Goal: Task Accomplishment & Management: Complete application form

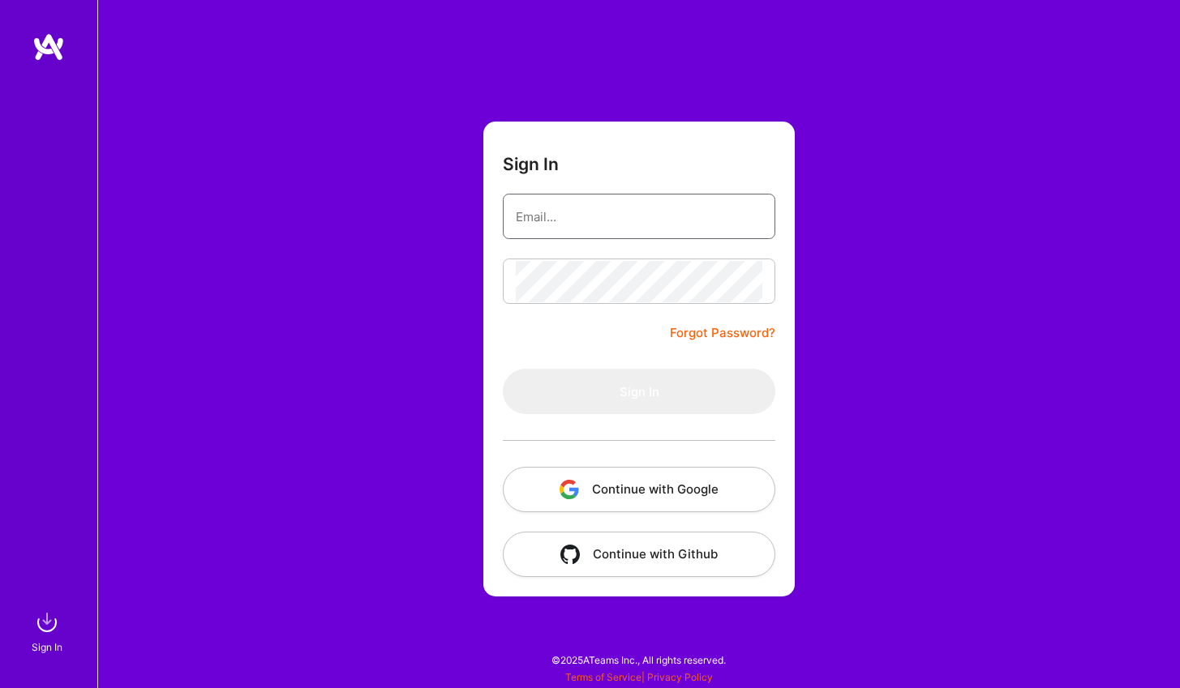
click at [560, 218] on input "email" at bounding box center [639, 216] width 246 height 41
paste input "[EMAIL_ADDRESS][PERSON_NAME][DOMAIN_NAME]"
type input "[EMAIL_ADDRESS][PERSON_NAME][DOMAIN_NAME]"
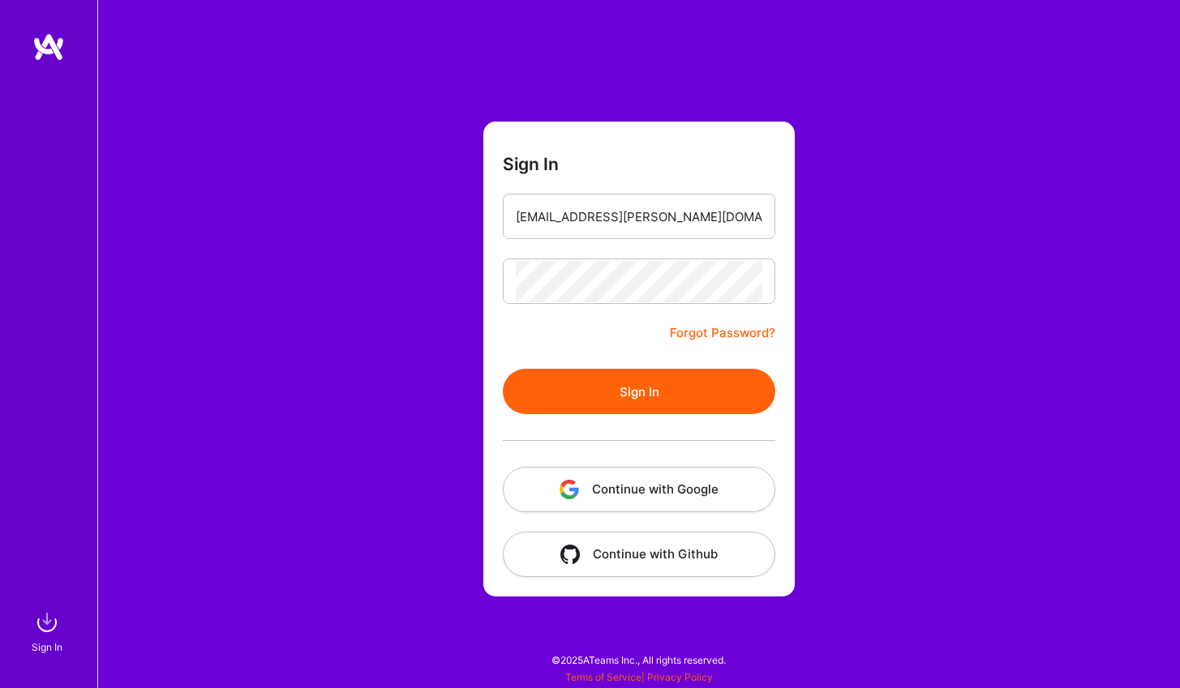
click at [623, 409] on button "Sign In" at bounding box center [639, 391] width 272 height 45
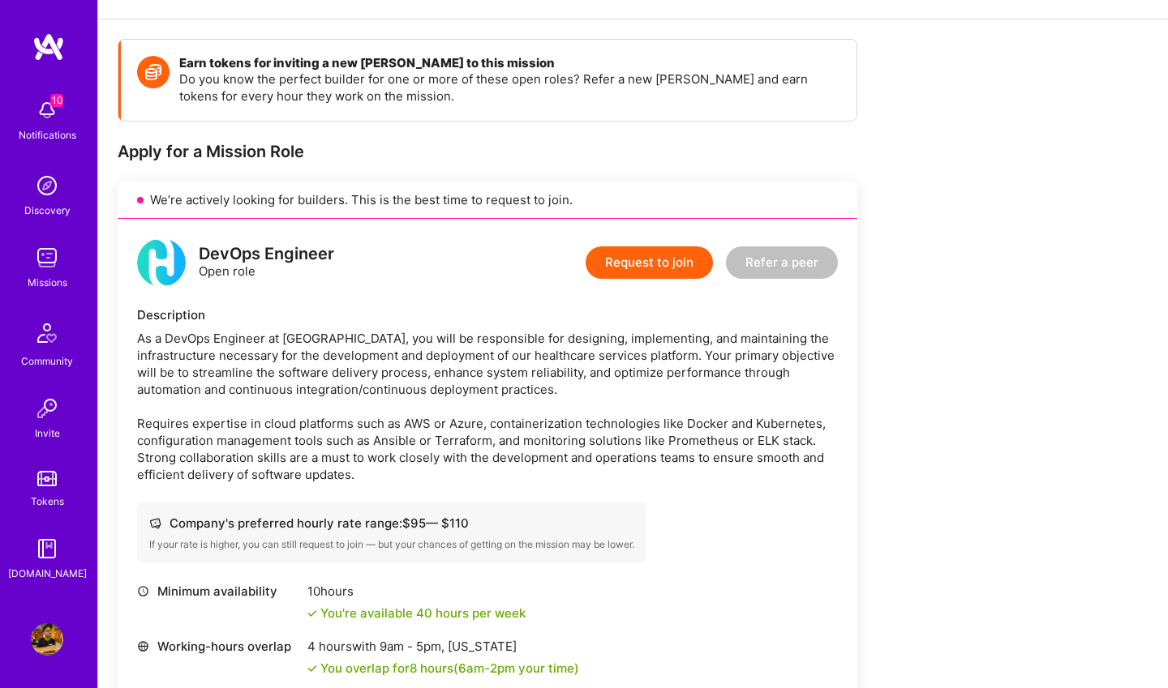
scroll to position [138, 0]
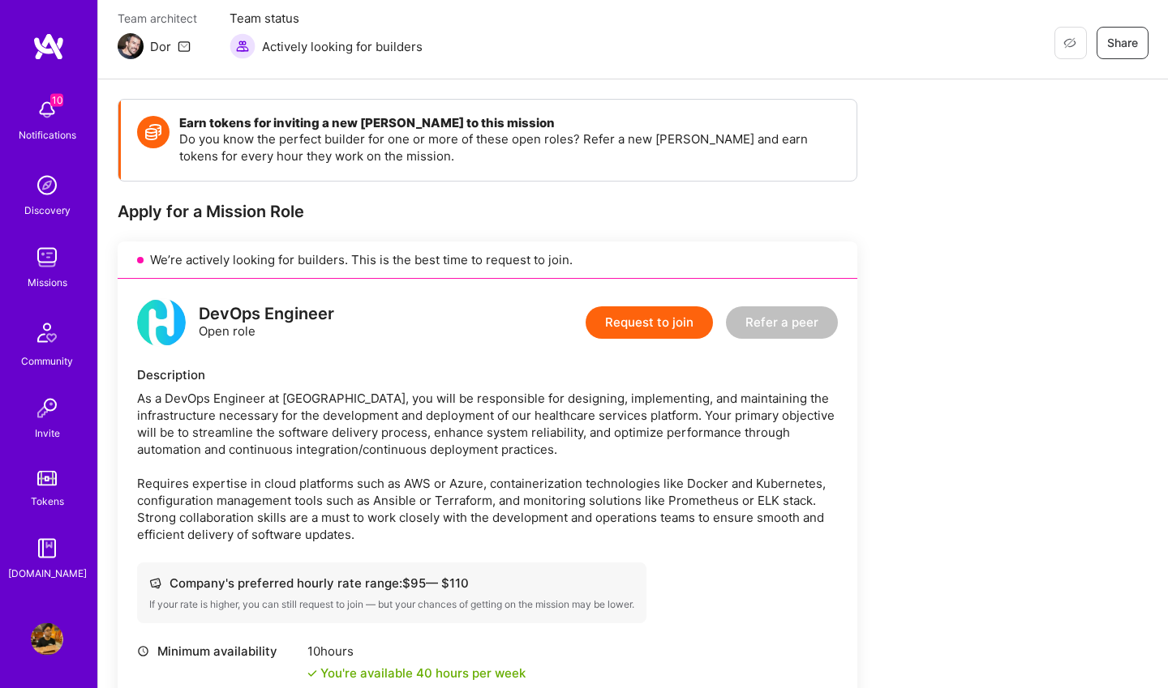
click at [658, 313] on button "Request to join" at bounding box center [648, 322] width 127 height 32
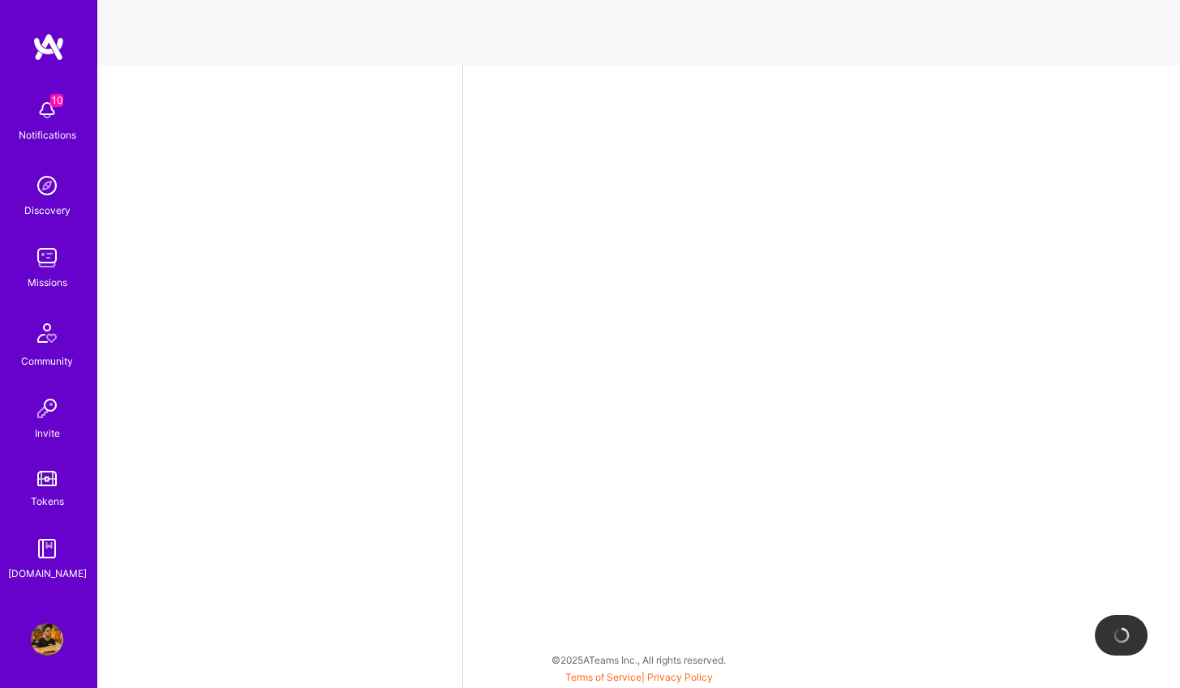
select select "US"
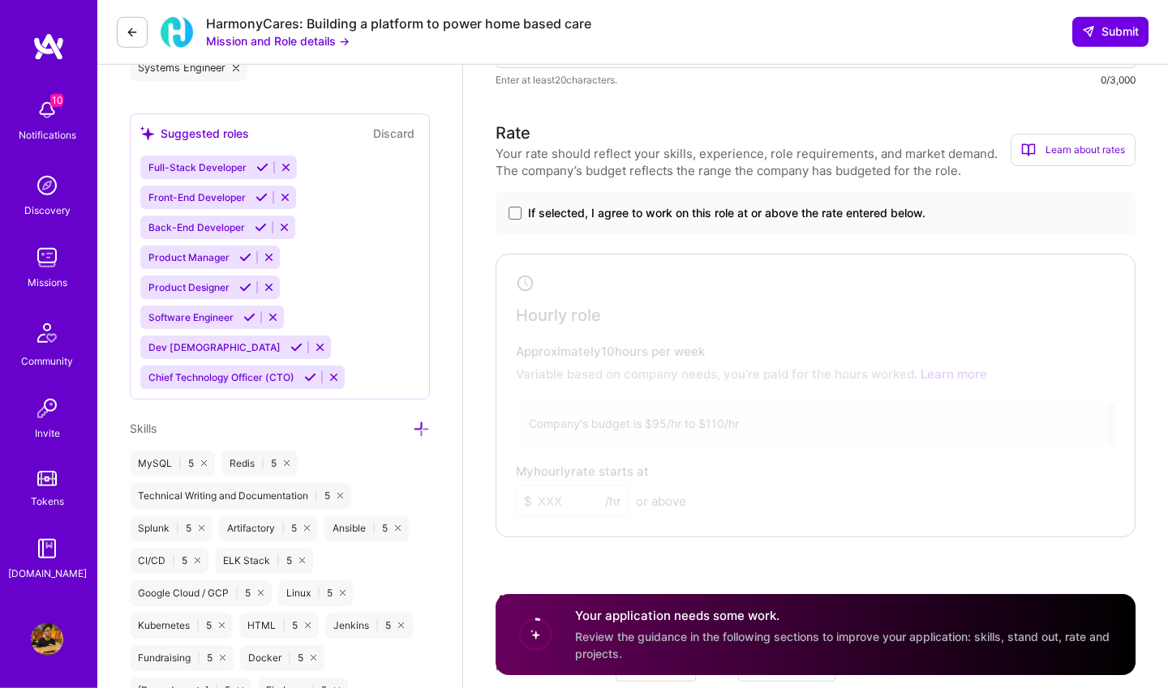
scroll to position [911, 0]
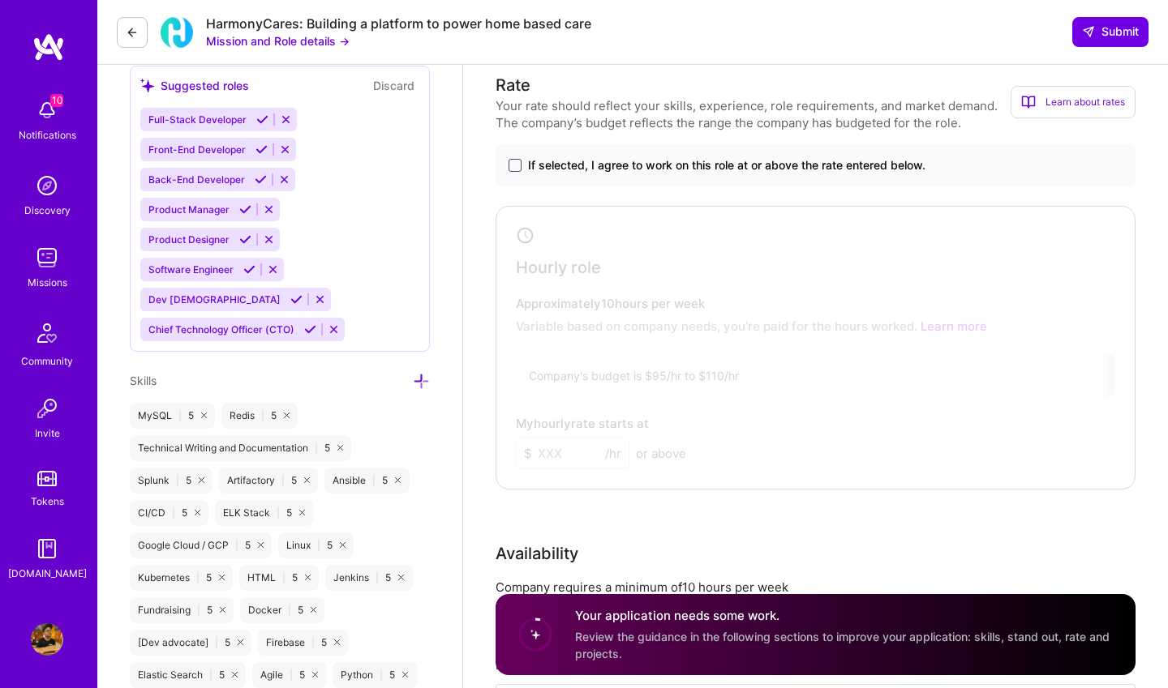
click at [512, 167] on span at bounding box center [514, 165] width 13 height 13
click at [0, 0] on input "If selected, I agree to work on this role at or above the rate entered below." at bounding box center [0, 0] width 0 height 0
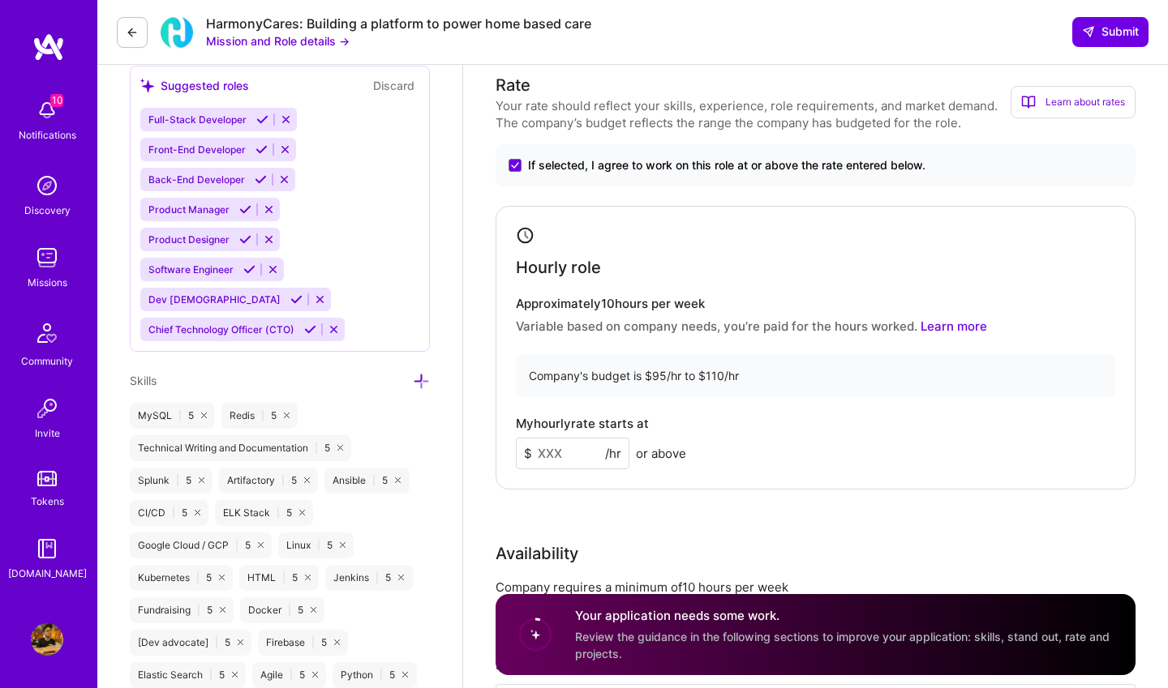
click at [538, 452] on input at bounding box center [573, 454] width 114 height 32
type input "110"
click at [941, 434] on div "My hourly rate starts at $ 110 /hr or above" at bounding box center [815, 443] width 599 height 53
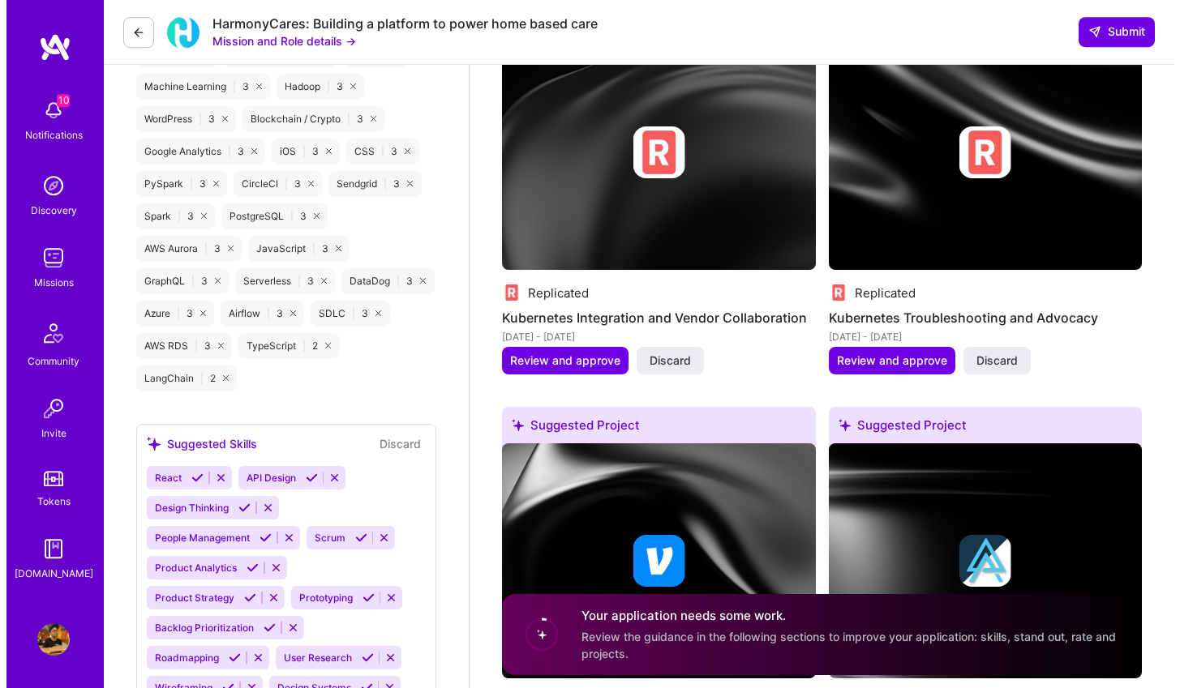
scroll to position [1970, 0]
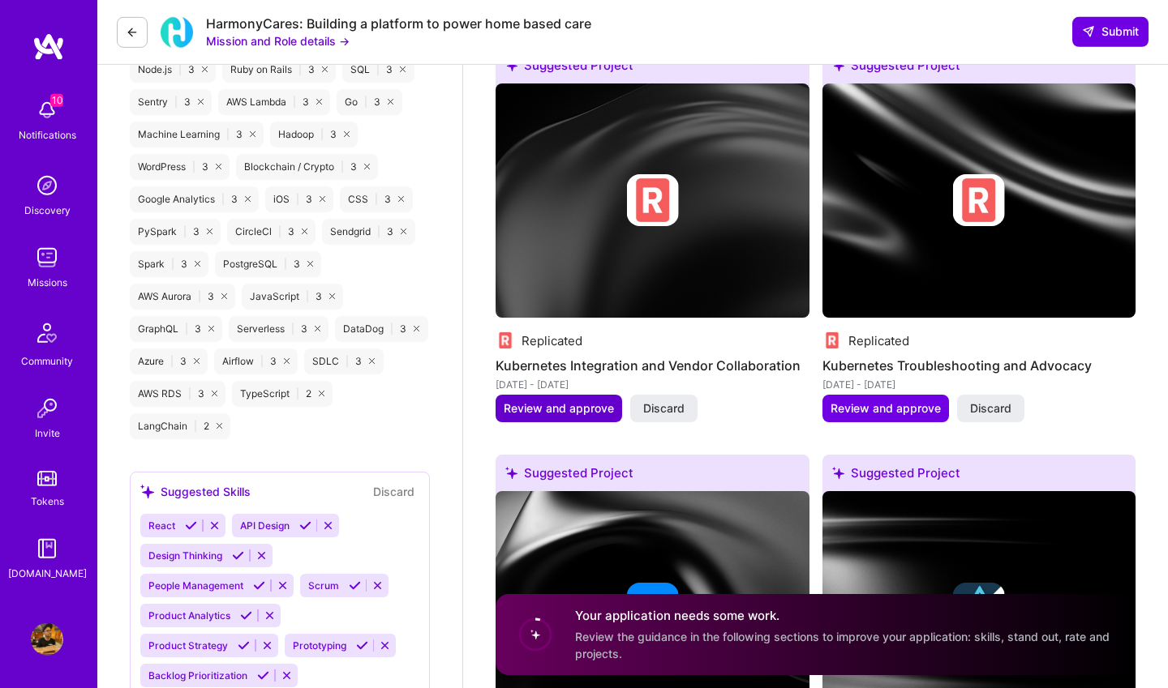
click at [567, 407] on span "Review and approve" at bounding box center [558, 409] width 110 height 16
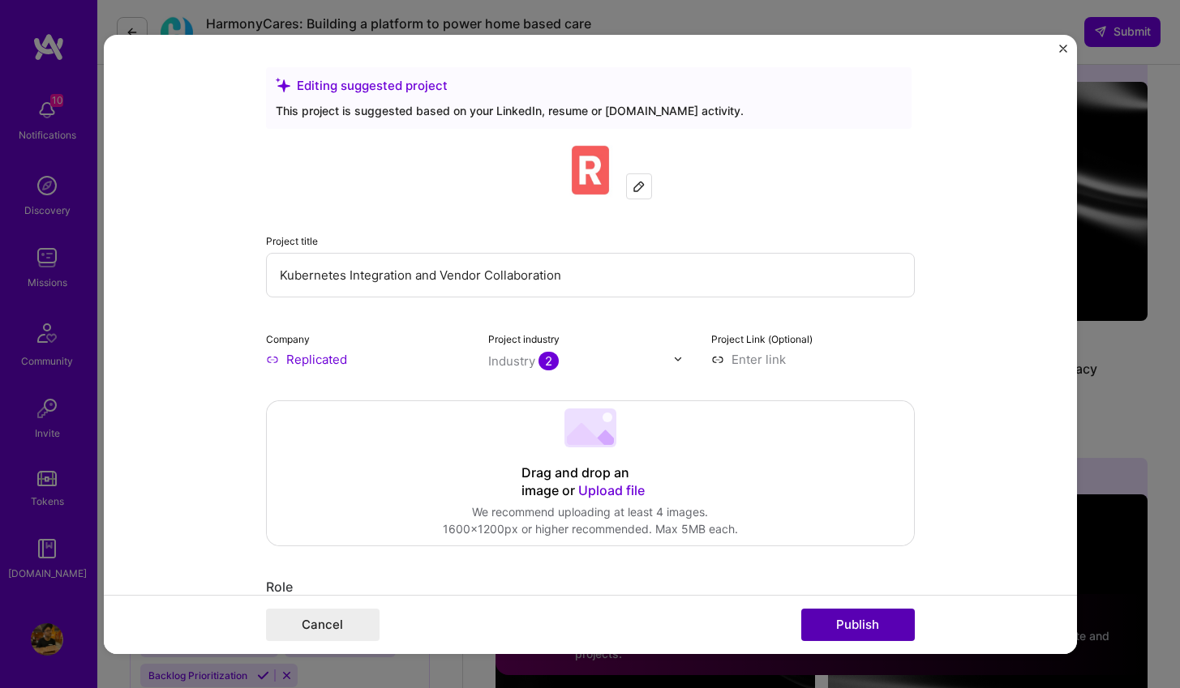
click at [846, 619] on button "Publish" at bounding box center [858, 625] width 114 height 32
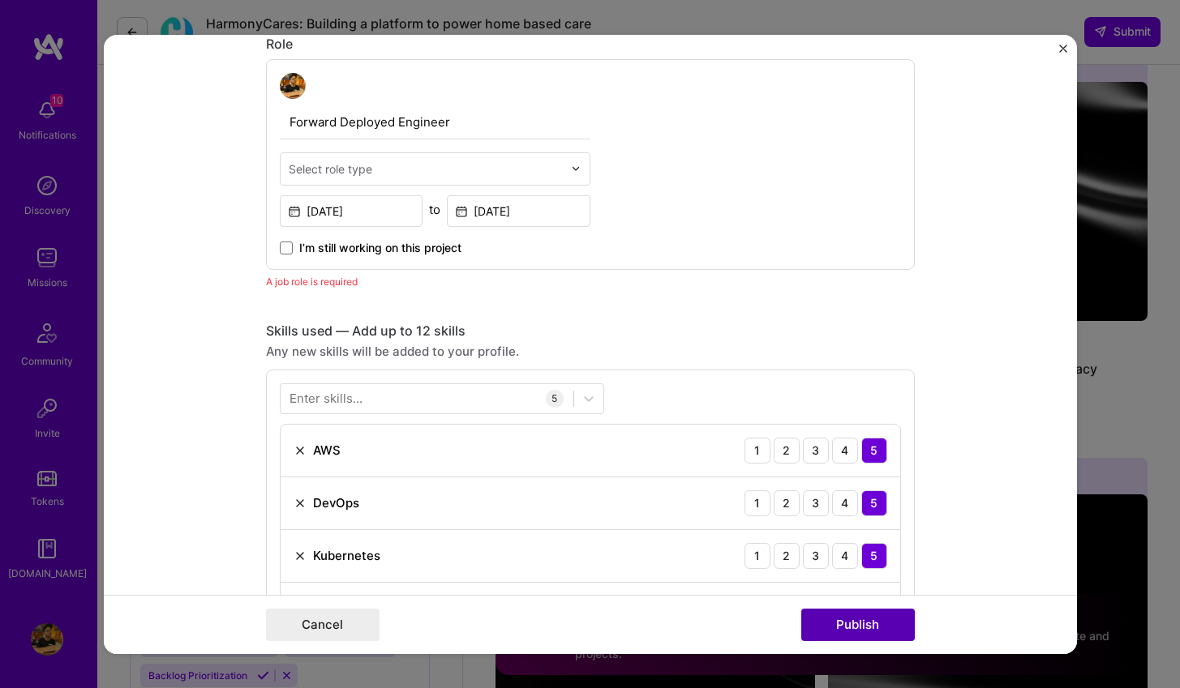
scroll to position [544, 0]
click at [347, 169] on div "Select role type" at bounding box center [331, 167] width 84 height 17
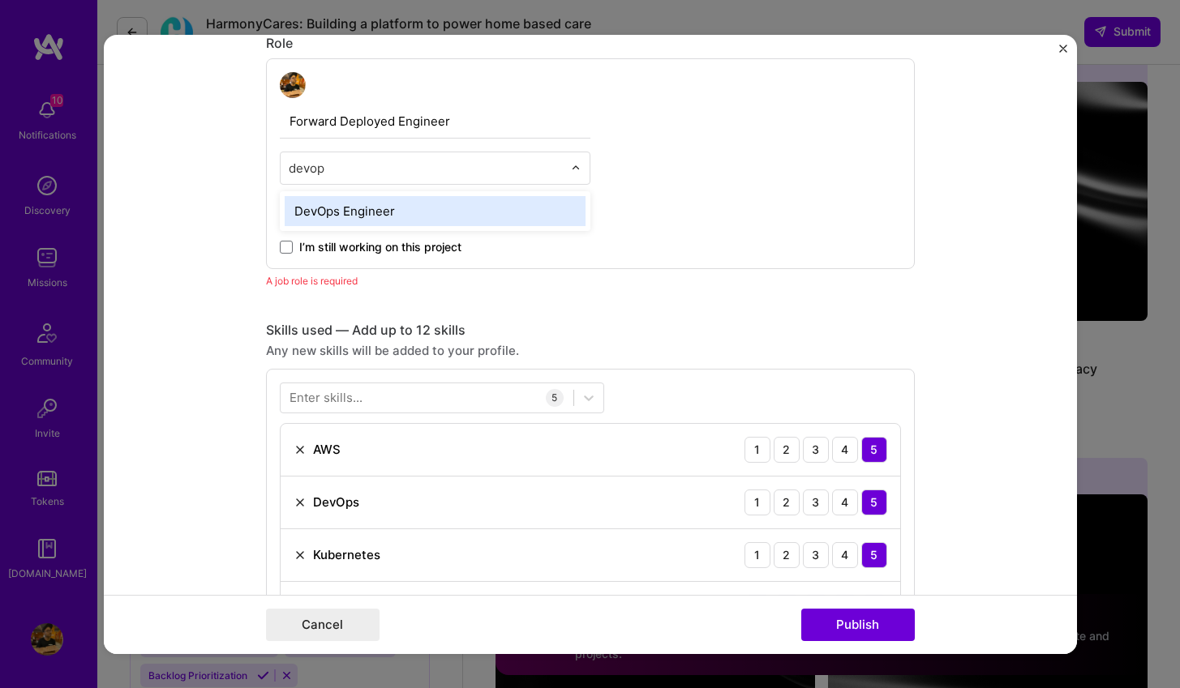
type input "devops"
click at [366, 209] on div "DevOps Engineer" at bounding box center [435, 210] width 301 height 30
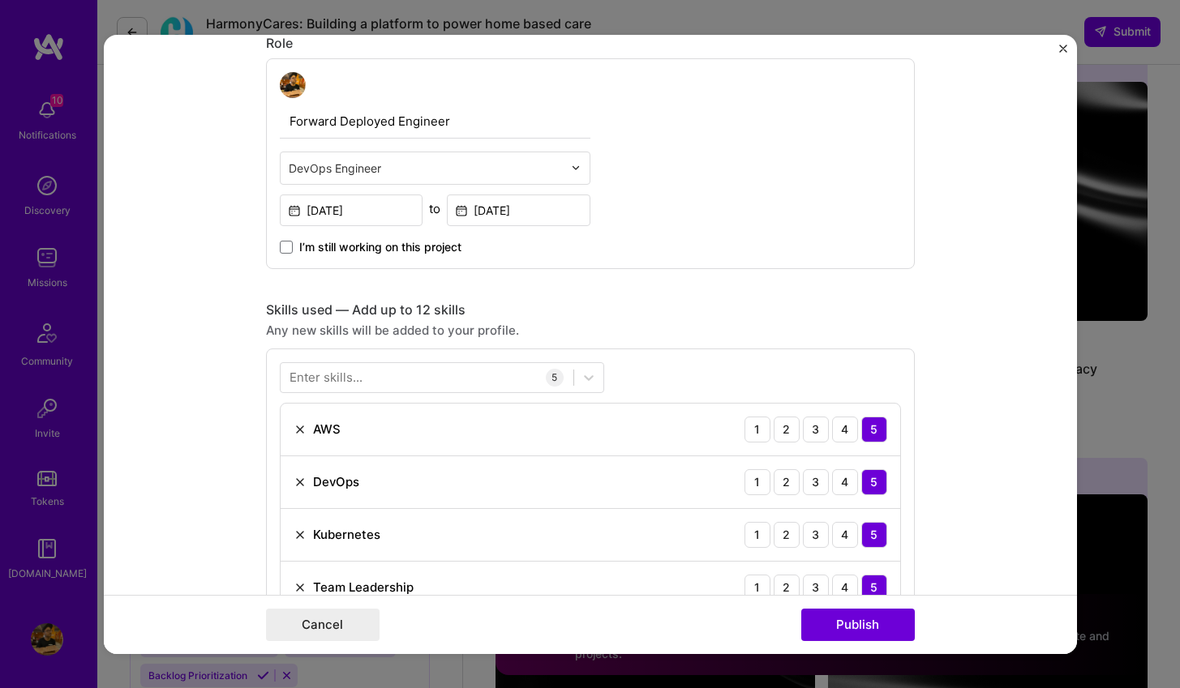
click at [358, 170] on input "text" at bounding box center [426, 167] width 274 height 17
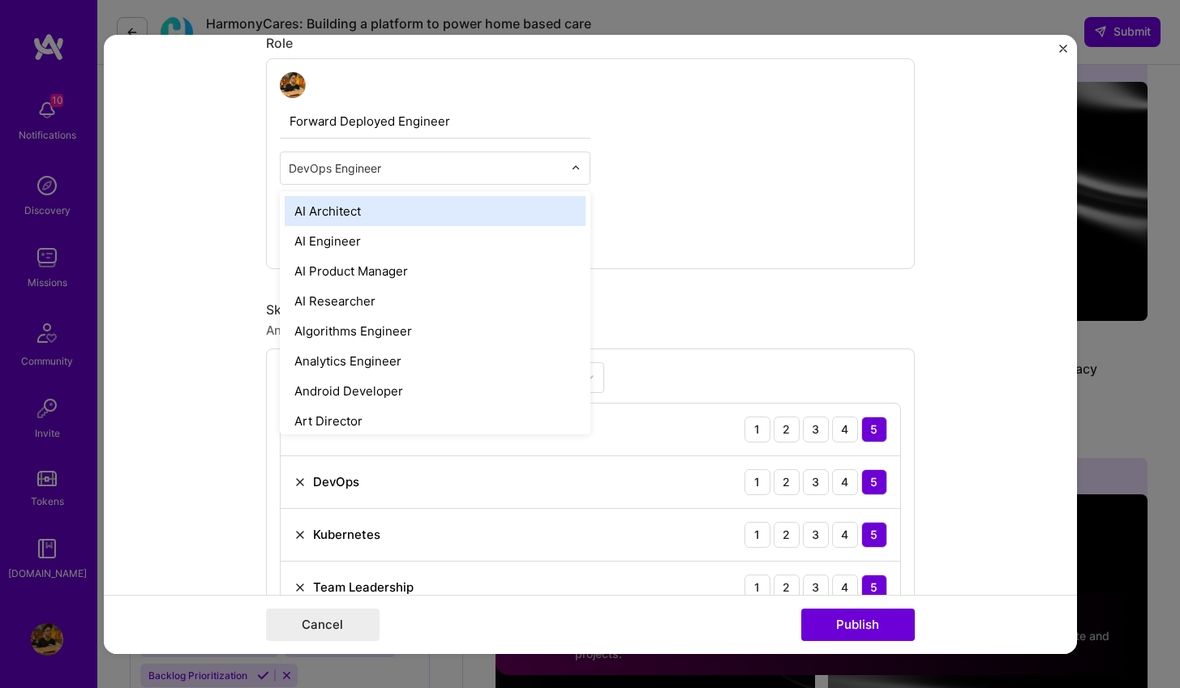
click at [358, 170] on input "text" at bounding box center [426, 167] width 274 height 17
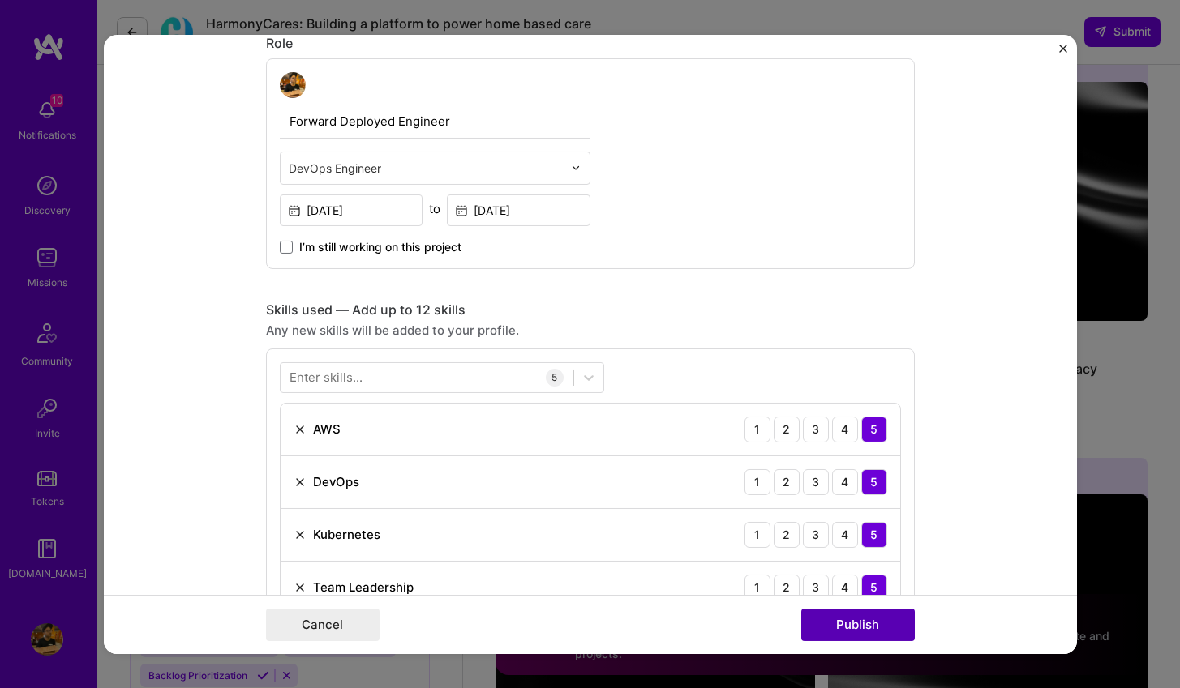
click at [881, 635] on button "Publish" at bounding box center [858, 625] width 114 height 32
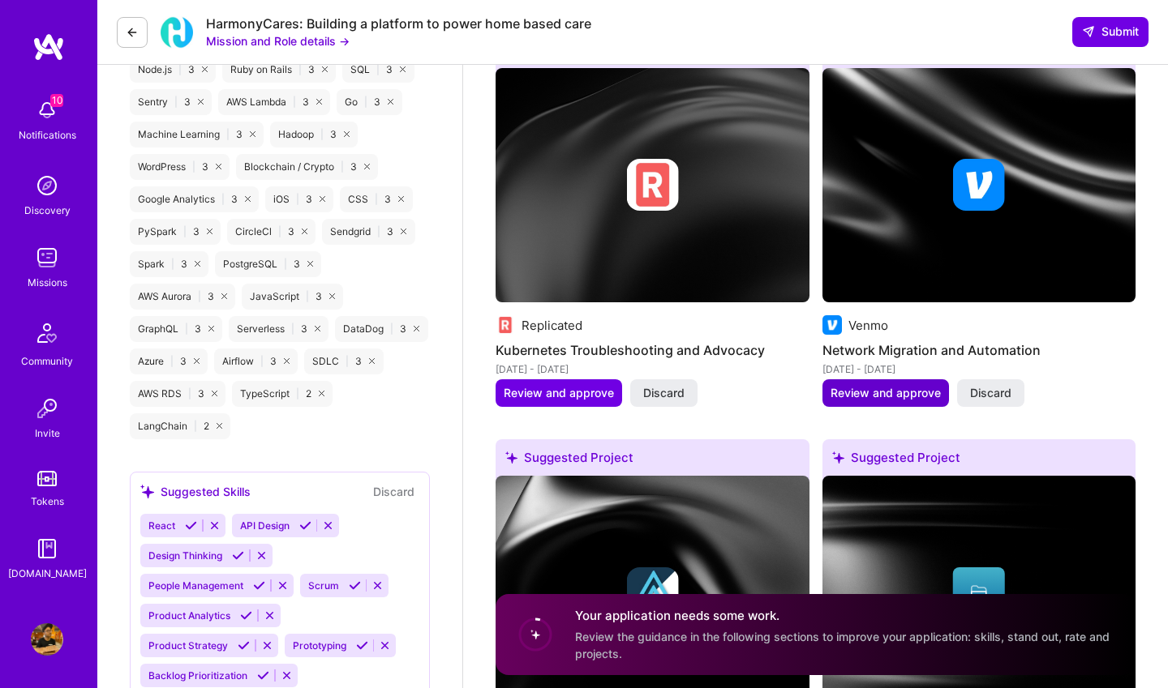
click at [877, 393] on span "Review and approve" at bounding box center [885, 393] width 110 height 16
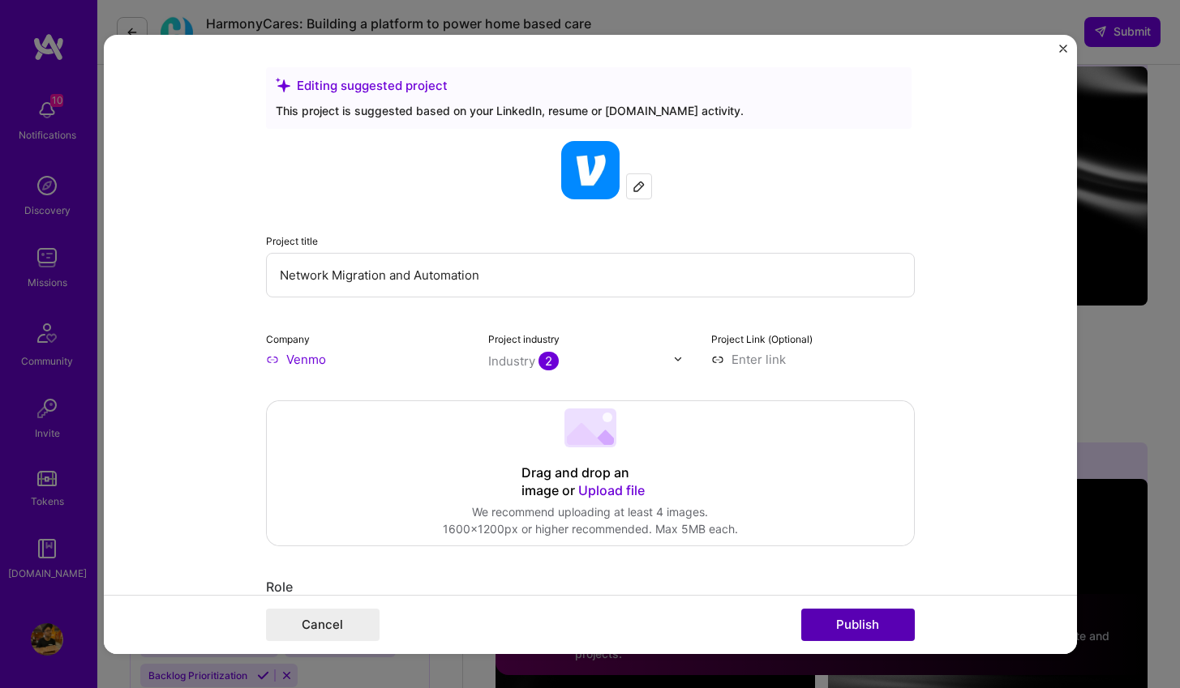
click at [872, 632] on button "Publish" at bounding box center [858, 625] width 114 height 32
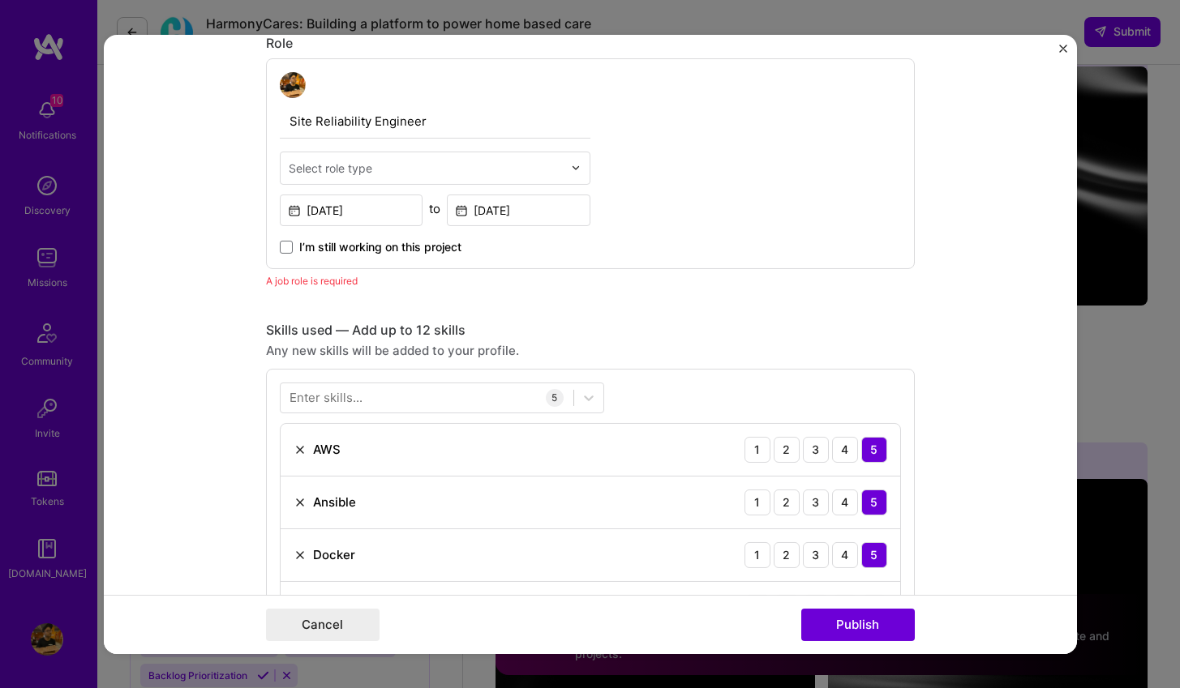
click at [319, 171] on div "Select role type" at bounding box center [331, 167] width 84 height 17
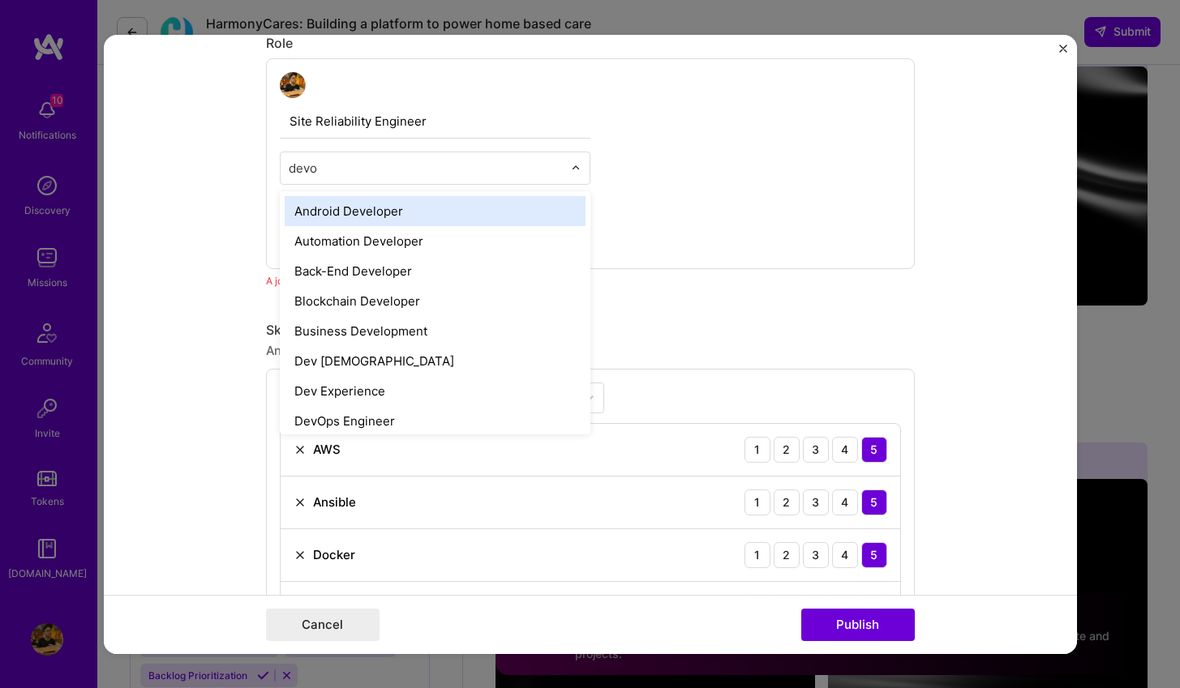
type input "devop"
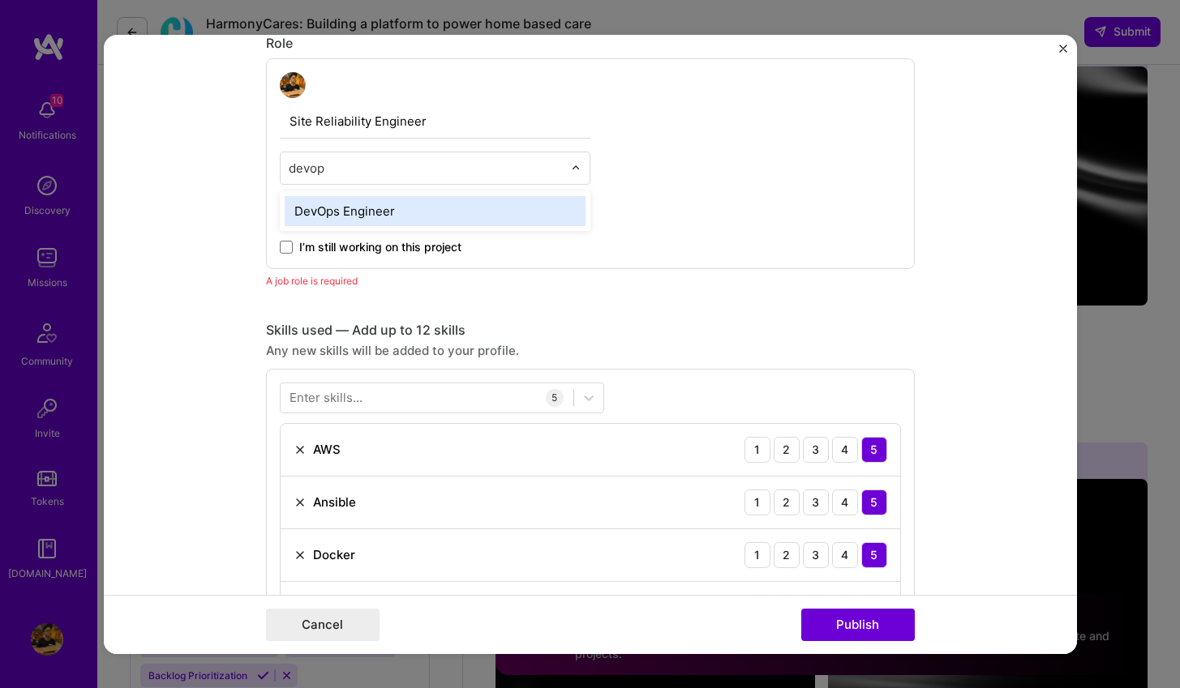
click at [353, 206] on div "DevOps Engineer" at bounding box center [435, 210] width 301 height 30
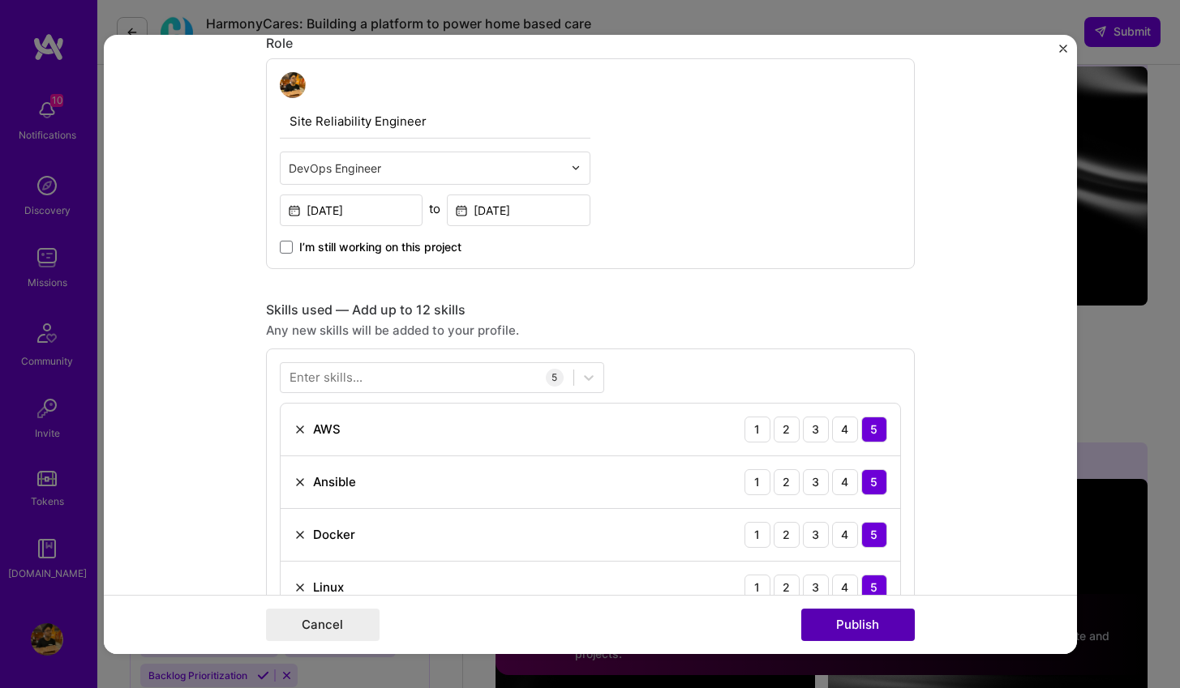
click at [855, 627] on button "Publish" at bounding box center [858, 625] width 114 height 32
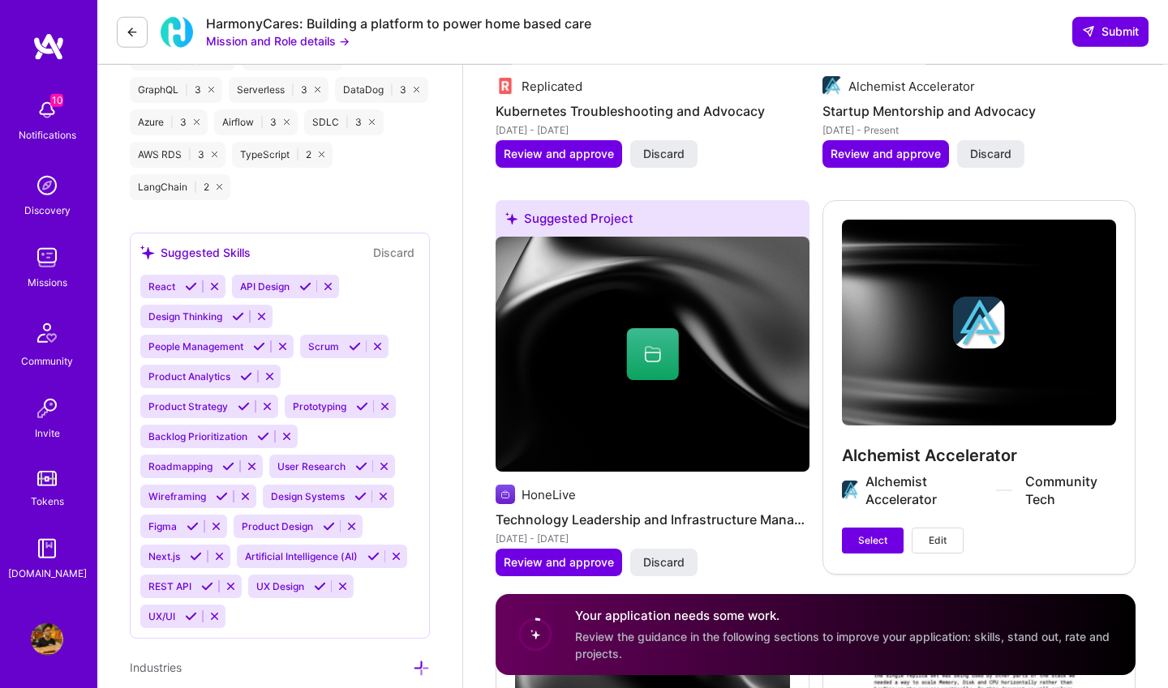
scroll to position [2542, 0]
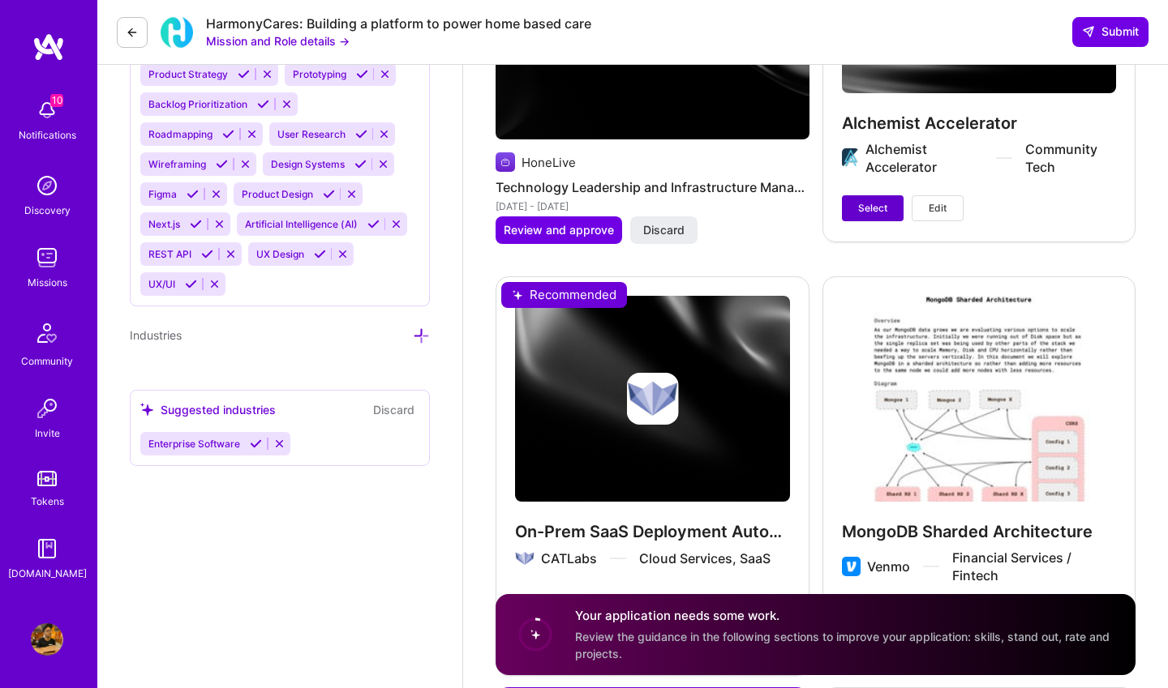
click at [893, 208] on button "Select" at bounding box center [873, 208] width 62 height 26
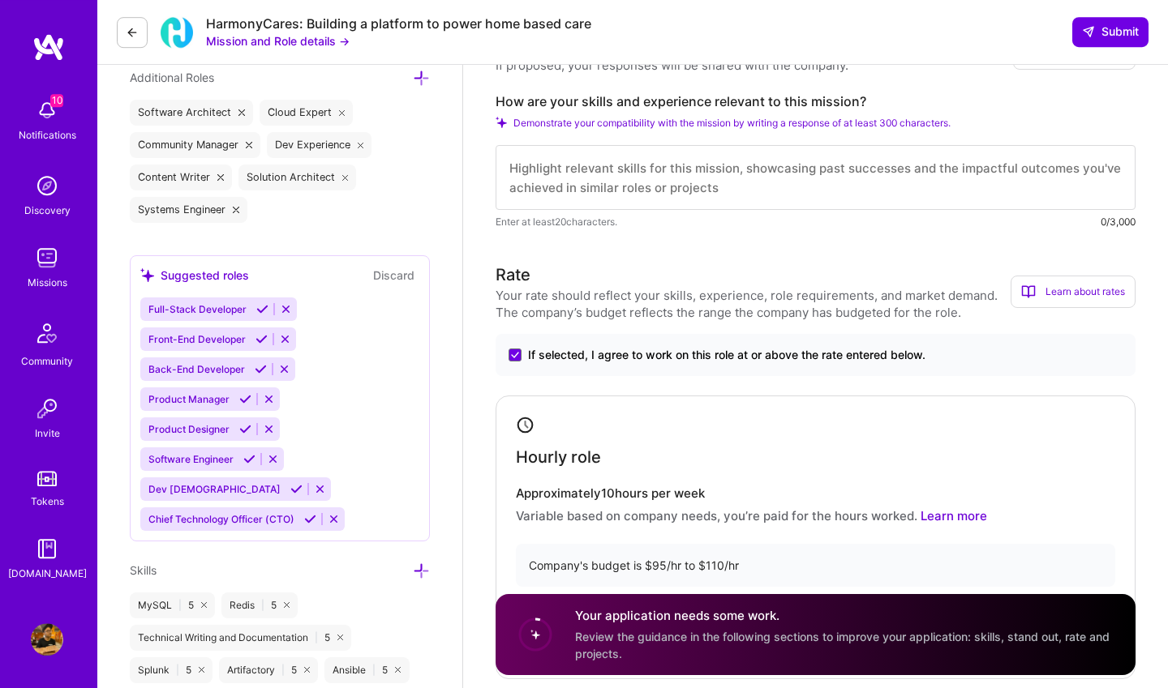
scroll to position [0, 0]
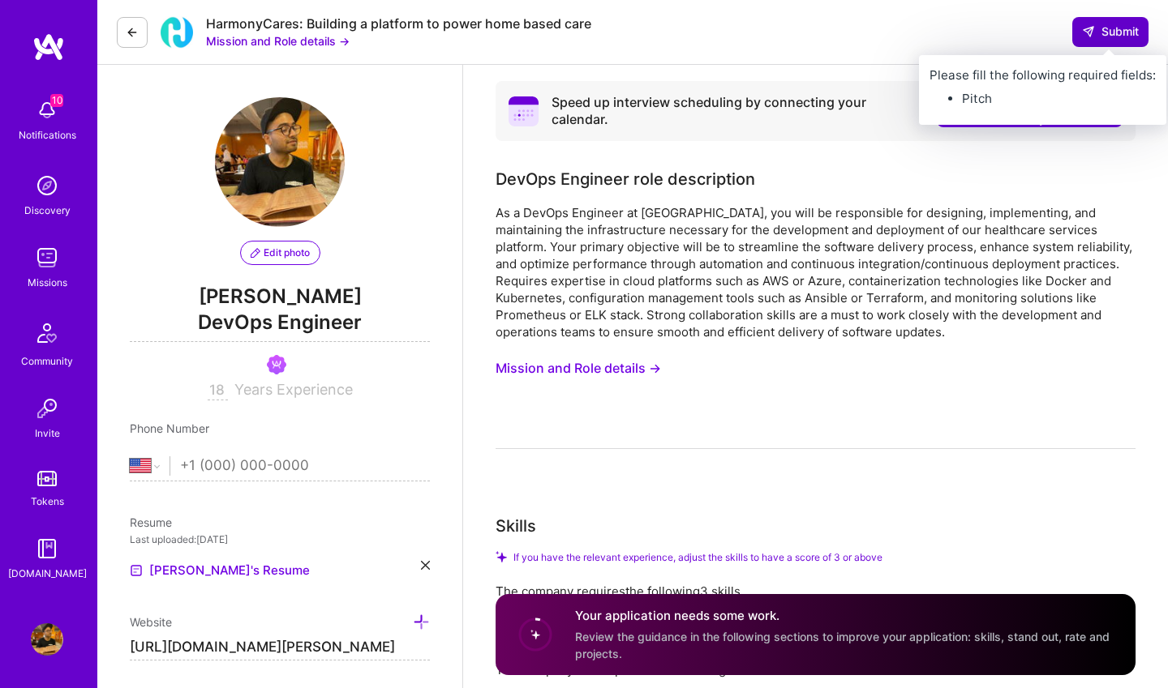
click at [1115, 37] on span "Submit" at bounding box center [1110, 32] width 57 height 16
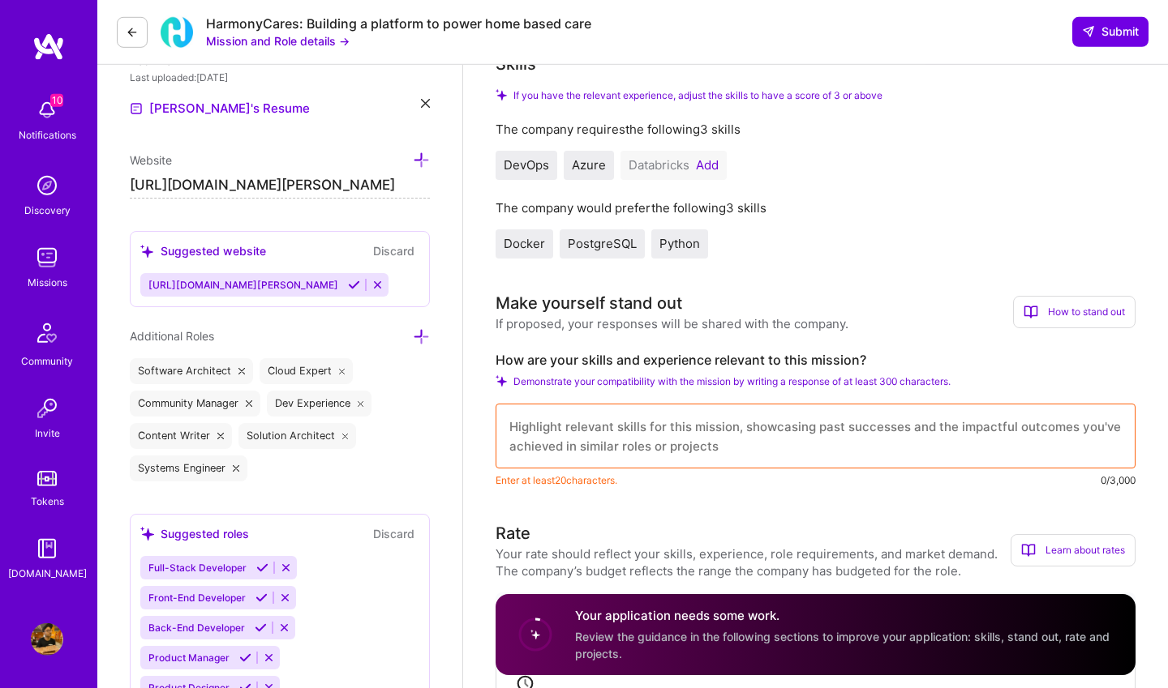
scroll to position [516, 0]
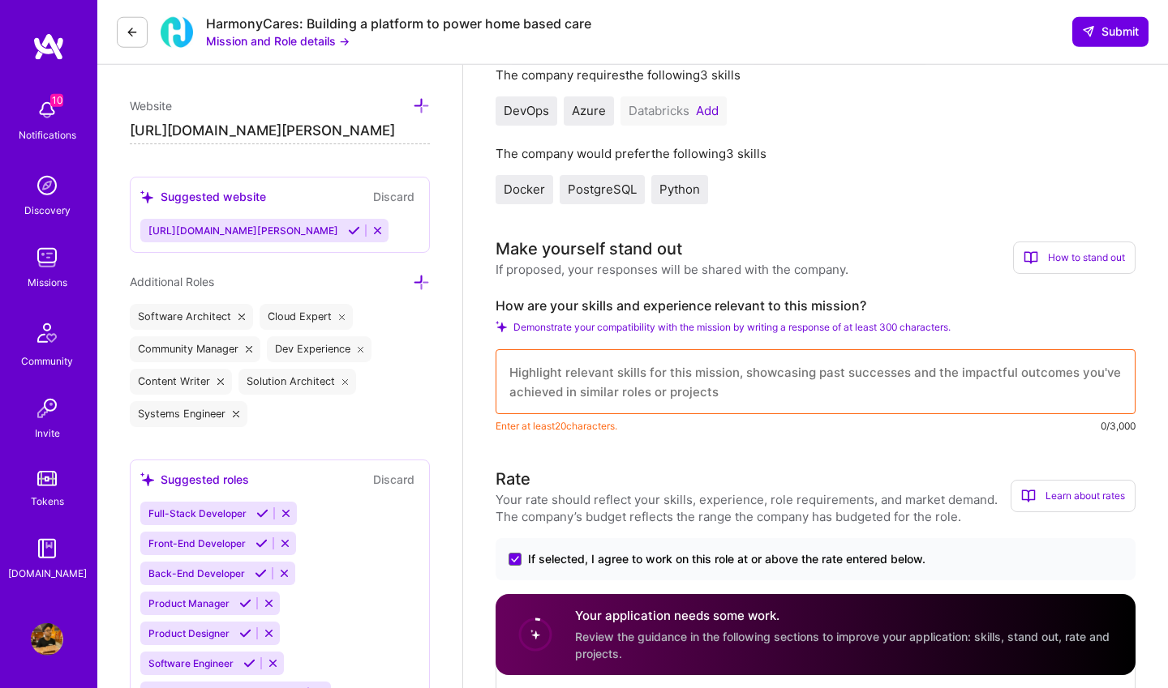
click at [851, 385] on textarea at bounding box center [815, 381] width 640 height 65
click at [691, 385] on textarea at bounding box center [815, 381] width 640 height 65
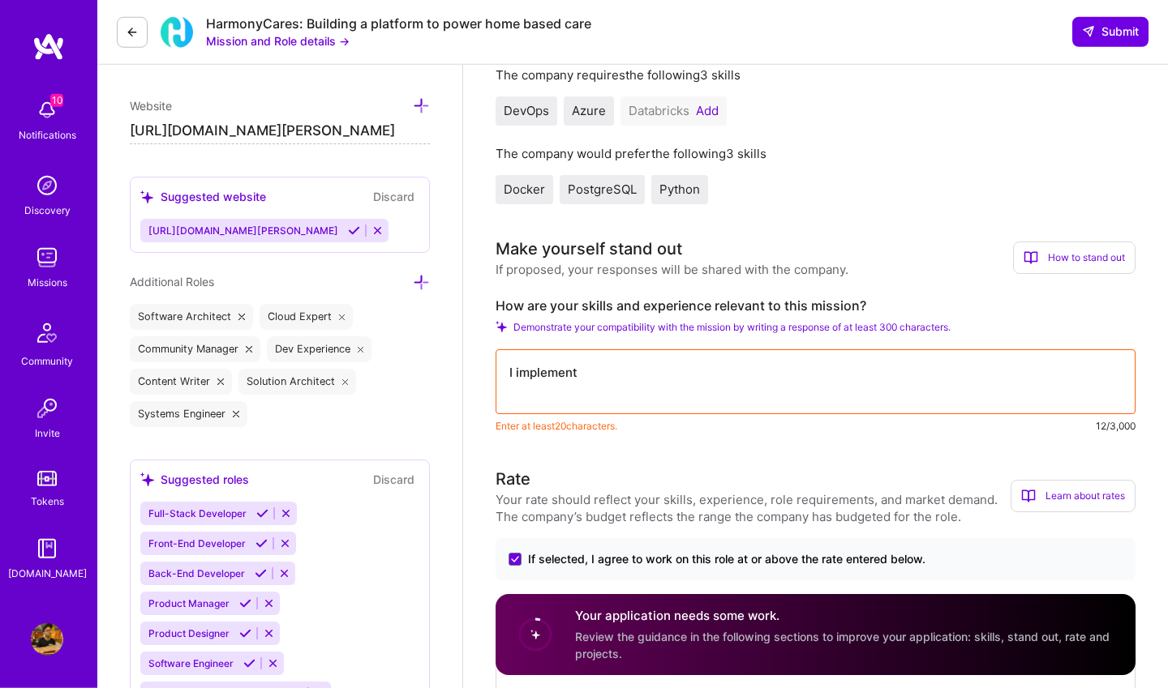
paste textarea "Implementing Highly Available and Scalable datastores, Managing systems with In…"
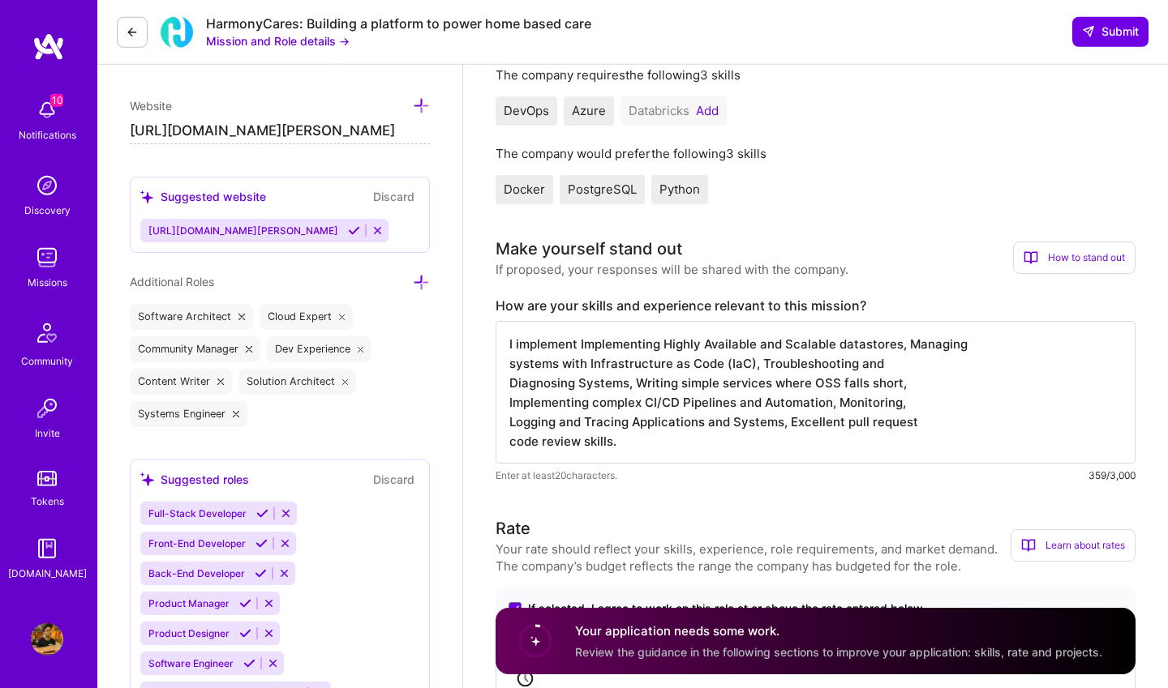
click at [636, 354] on textarea "I implement Implementing Highly Available and Scalable datastores, Managing sys…" at bounding box center [815, 392] width 640 height 143
click at [632, 347] on textarea "I implement Implementing Highly Available and Scalable datastores, Managing sys…" at bounding box center [815, 392] width 640 height 143
type textarea "I implement Highly Available and Scalable datastores, Managing systems with Inf…"
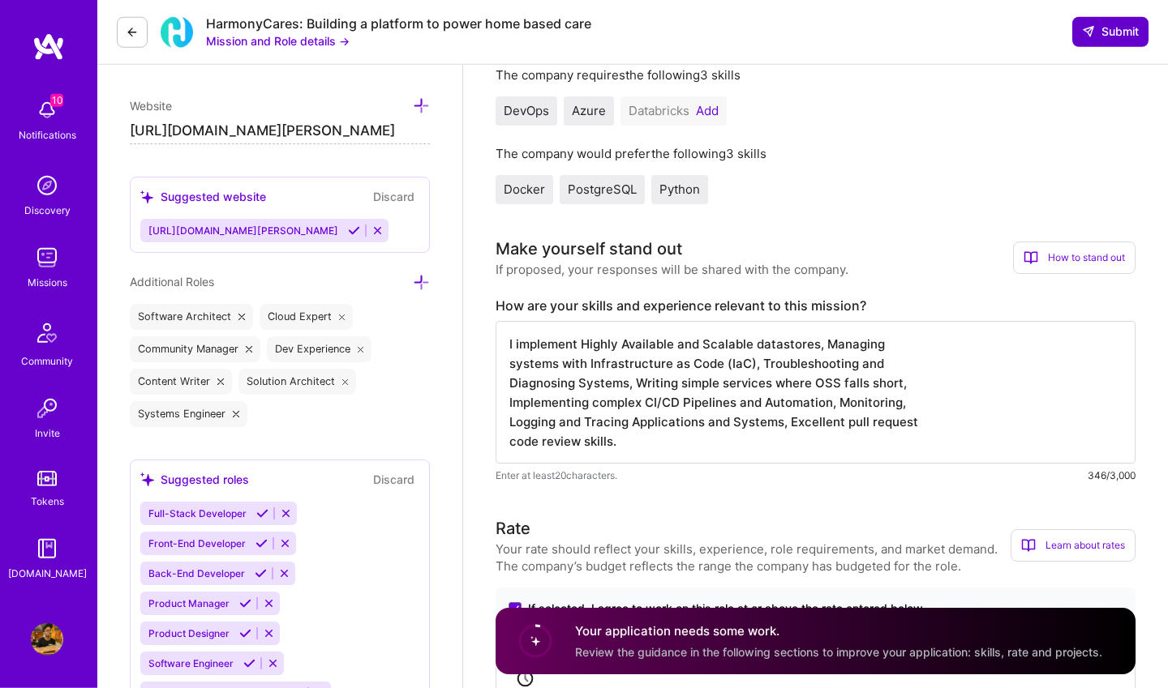
click at [1099, 35] on span "Submit" at bounding box center [1110, 32] width 57 height 16
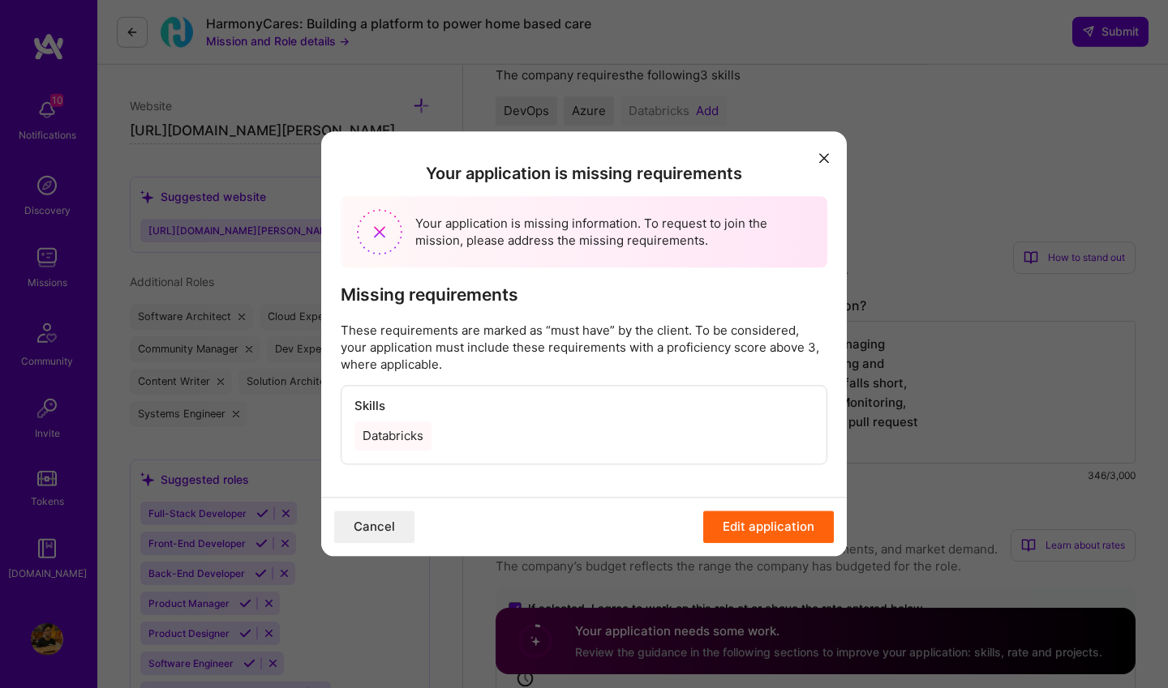
click at [827, 162] on icon "modal" at bounding box center [824, 159] width 10 height 10
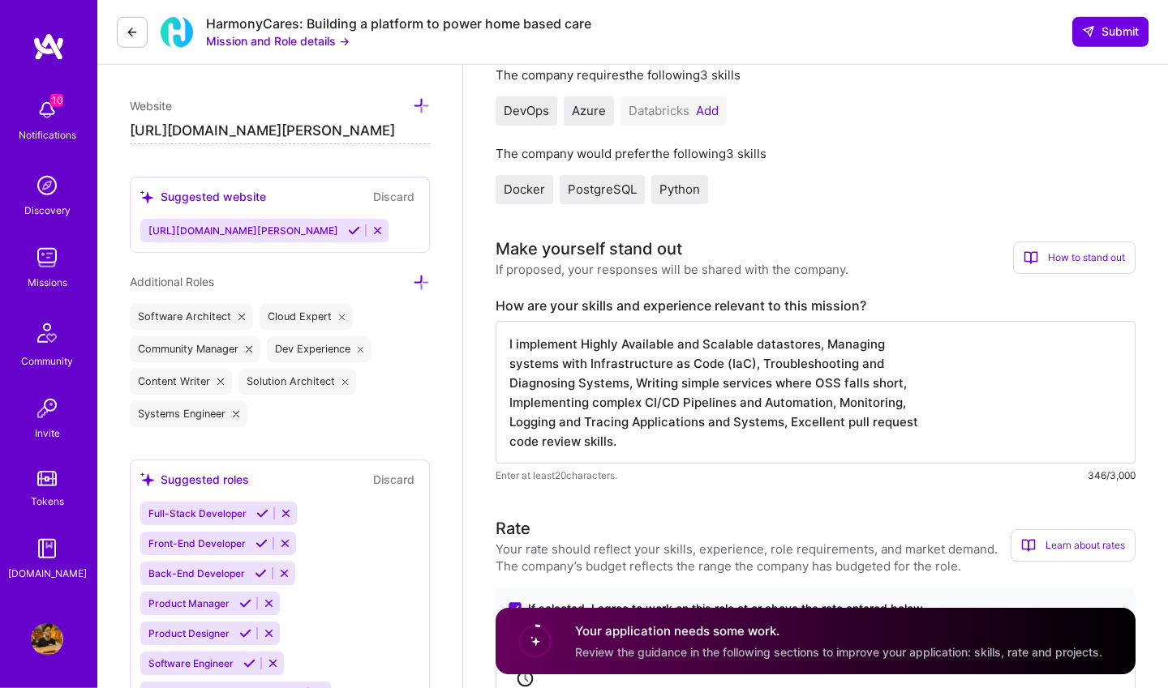
click at [703, 106] on button "Add" at bounding box center [707, 111] width 23 height 13
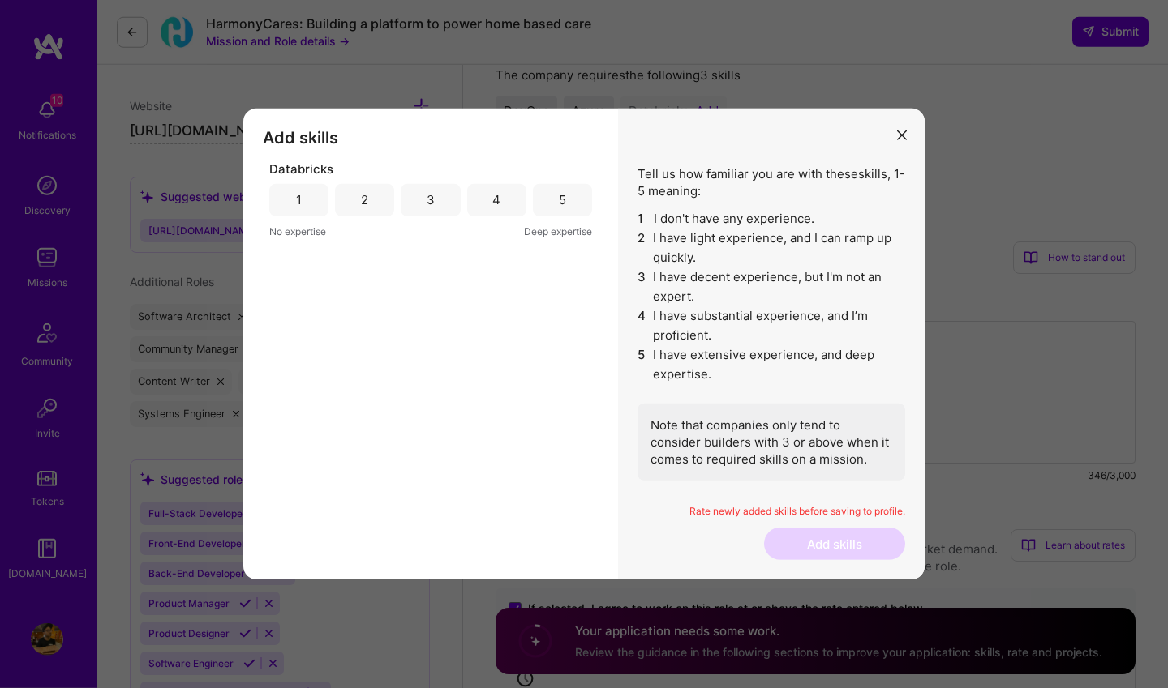
click at [355, 202] on div "2" at bounding box center [364, 200] width 59 height 32
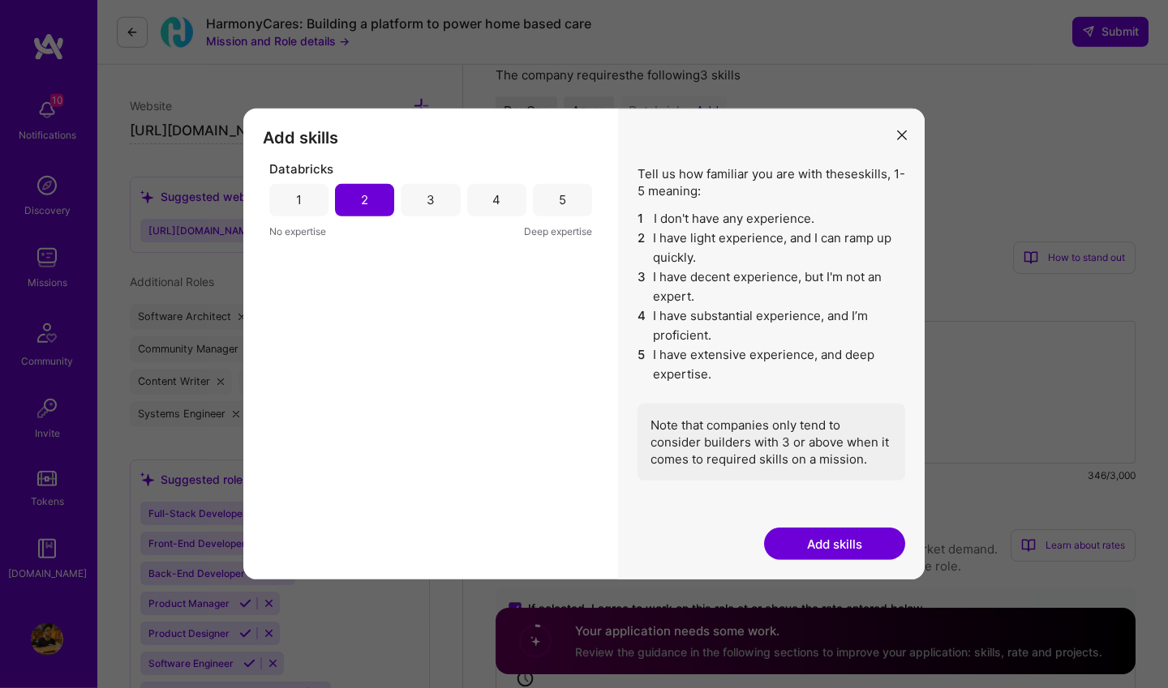
click at [796, 542] on button "Add skills" at bounding box center [834, 544] width 141 height 32
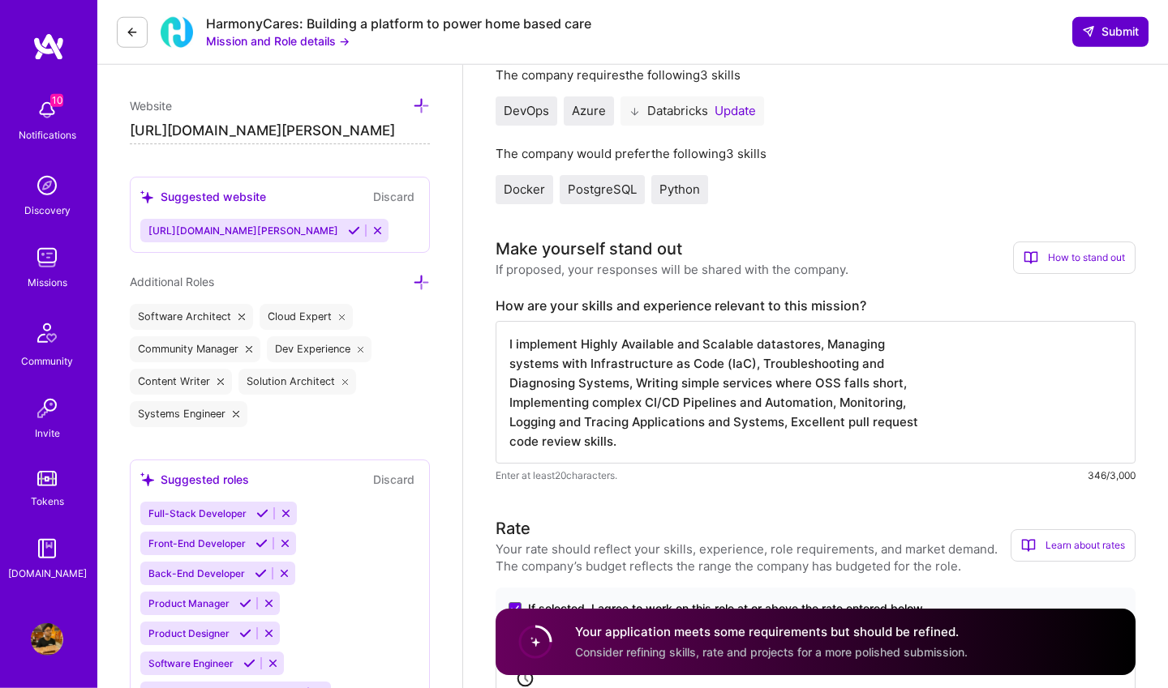
click at [1111, 28] on span "Submit" at bounding box center [1110, 32] width 57 height 16
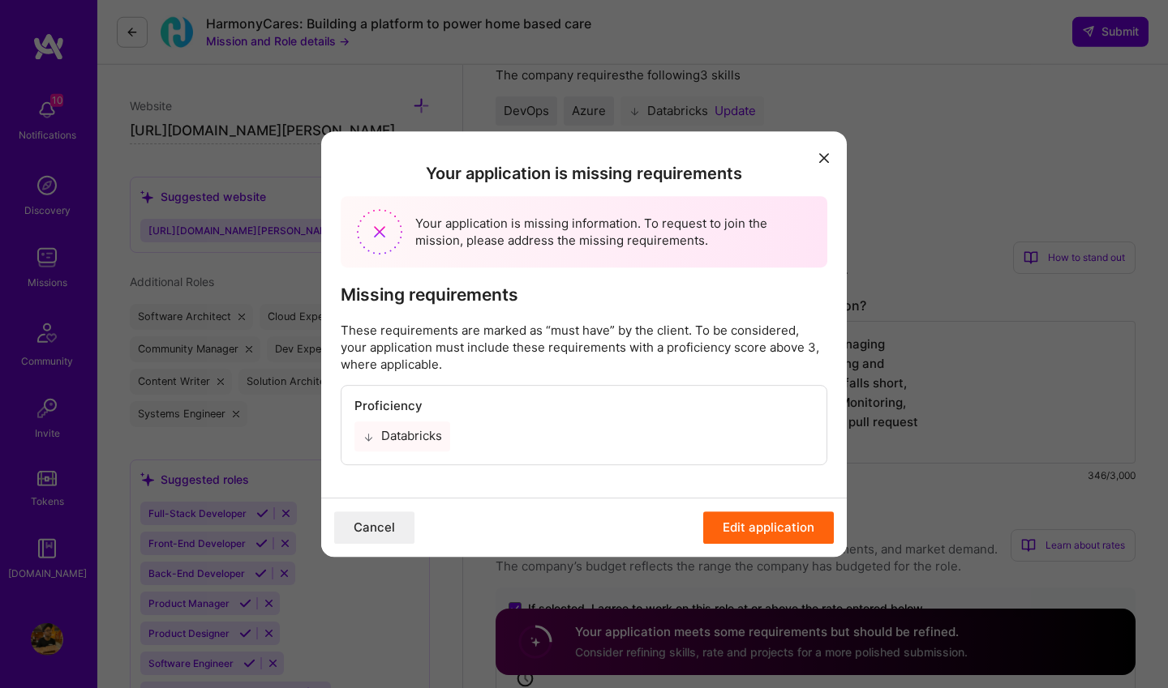
click at [825, 156] on icon "modal" at bounding box center [824, 159] width 10 height 10
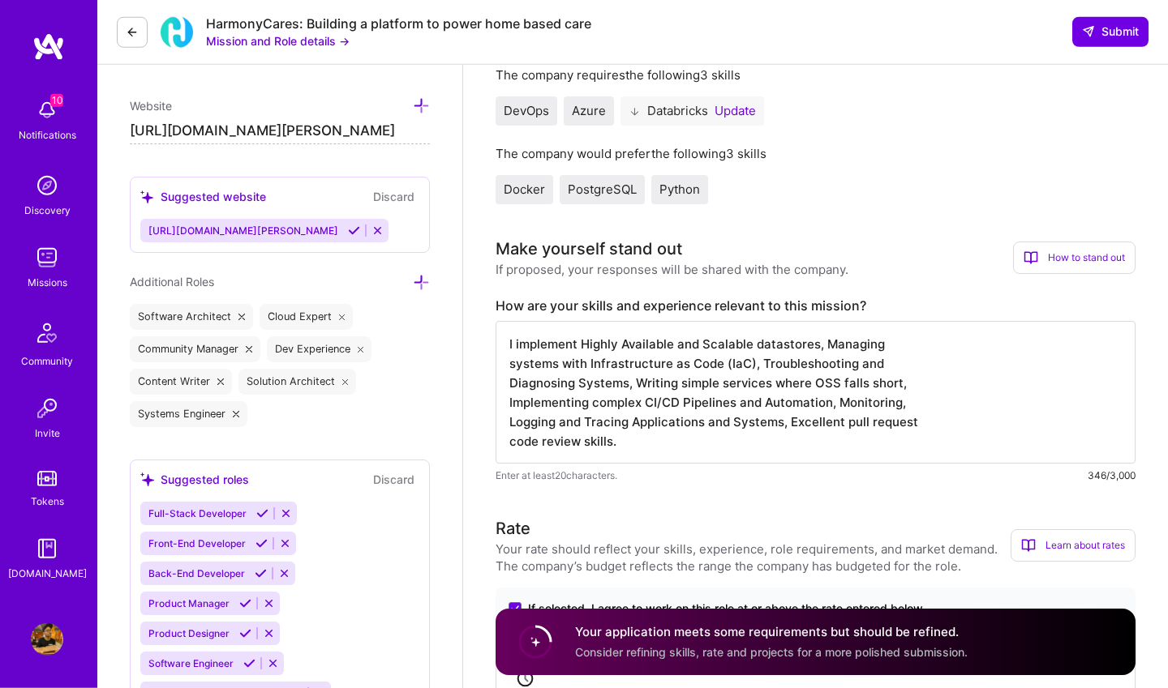
click at [728, 115] on button "Update" at bounding box center [734, 111] width 41 height 13
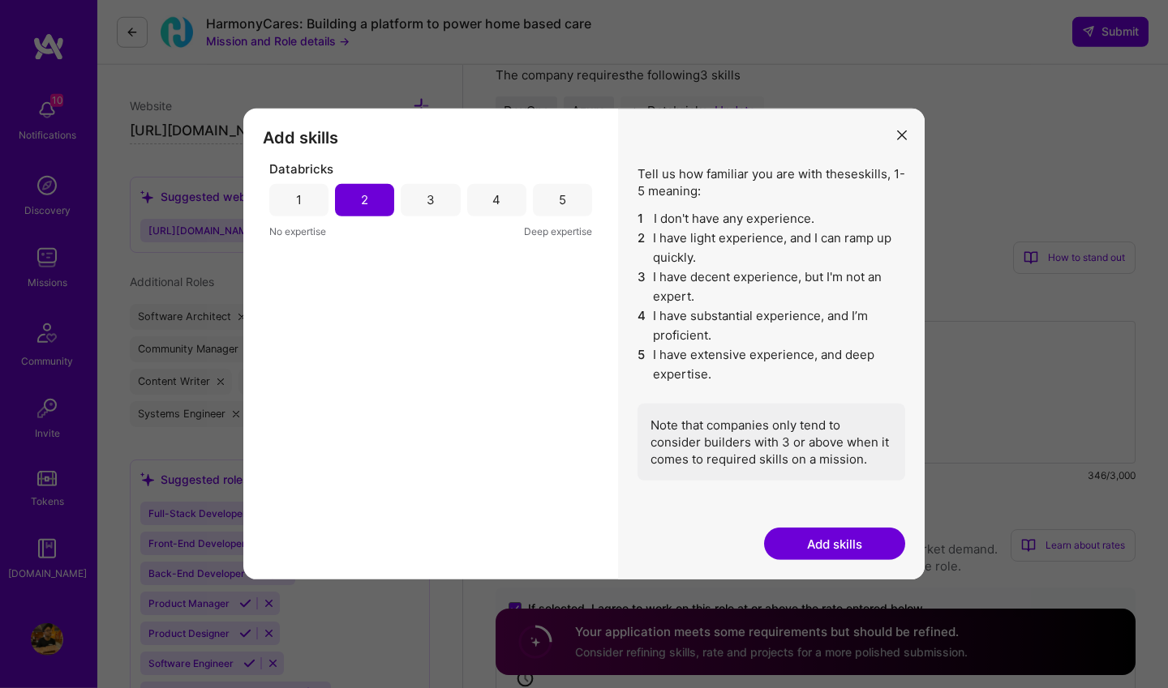
click at [445, 194] on div "3" at bounding box center [430, 200] width 59 height 32
click at [827, 539] on button "Add skills" at bounding box center [834, 544] width 141 height 32
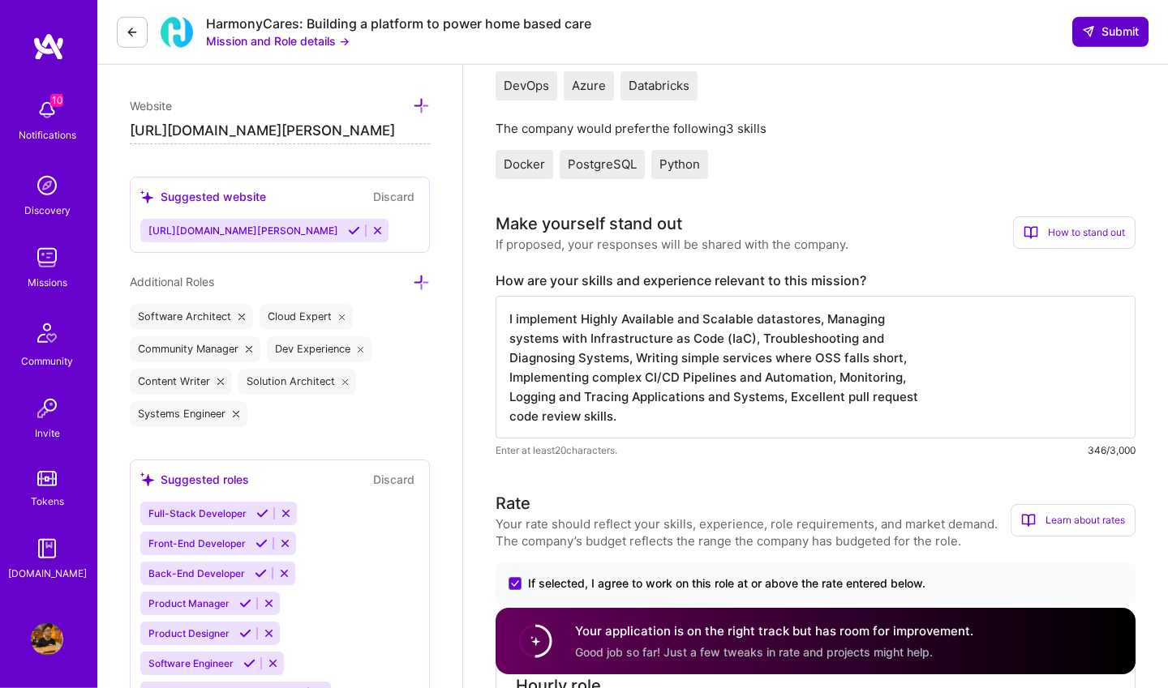
click at [1120, 40] on span "Submit" at bounding box center [1110, 32] width 57 height 16
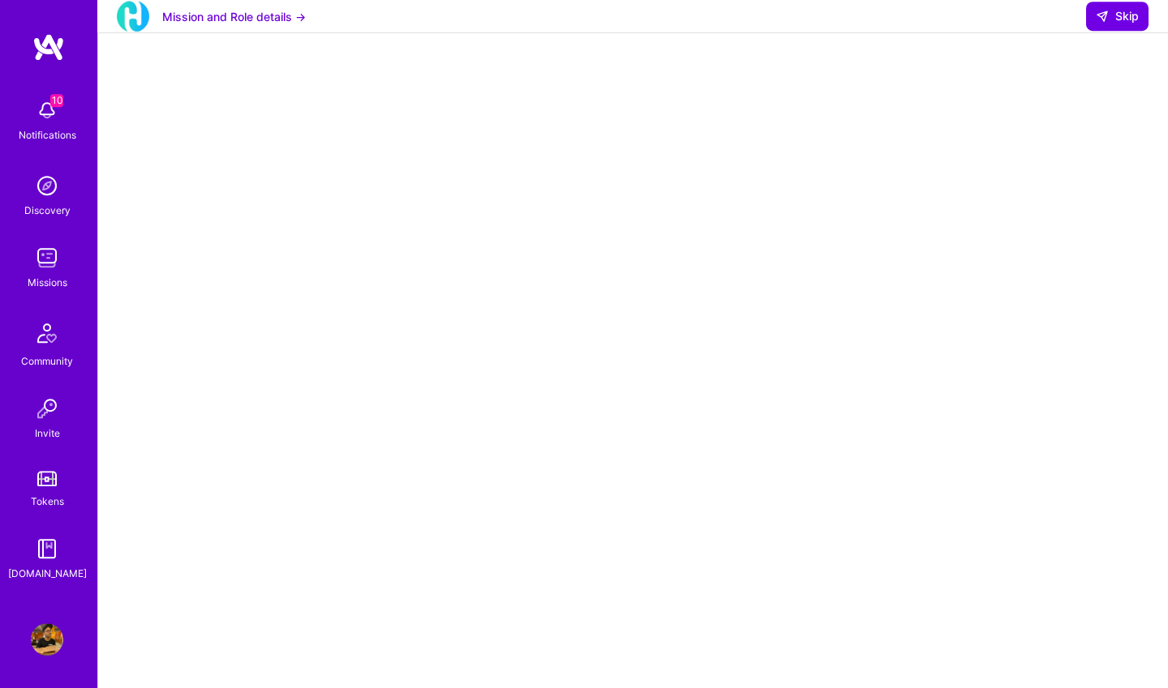
scroll to position [41, 0]
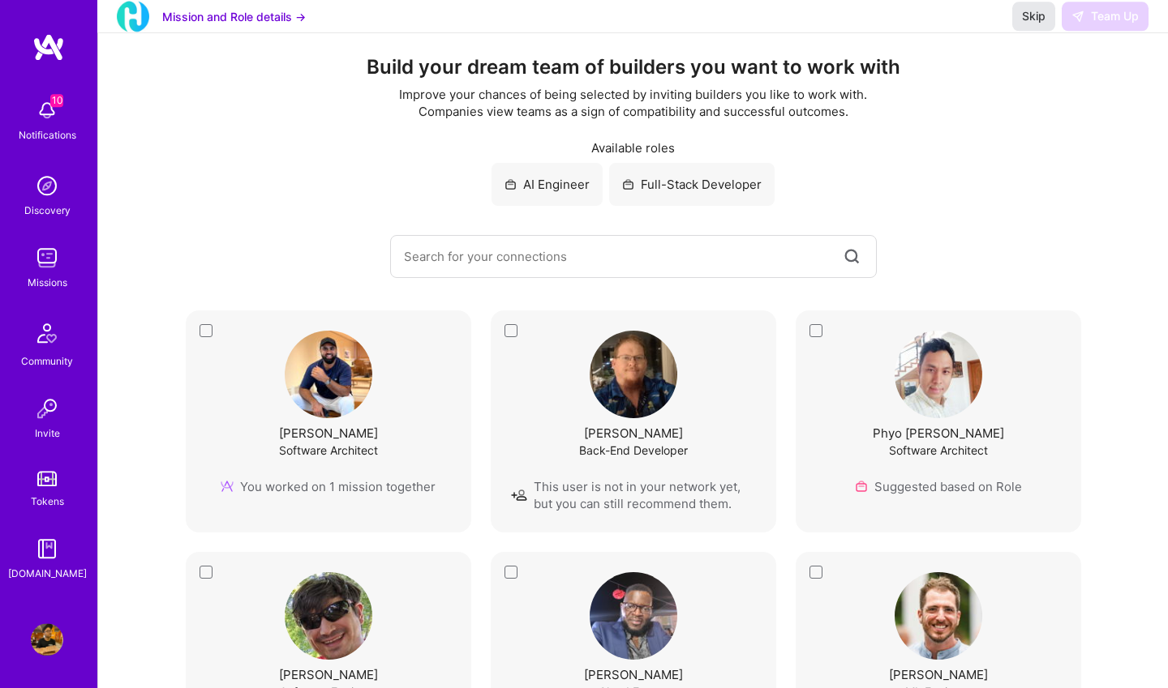
click at [1026, 24] on span "Skip" at bounding box center [1034, 16] width 24 height 16
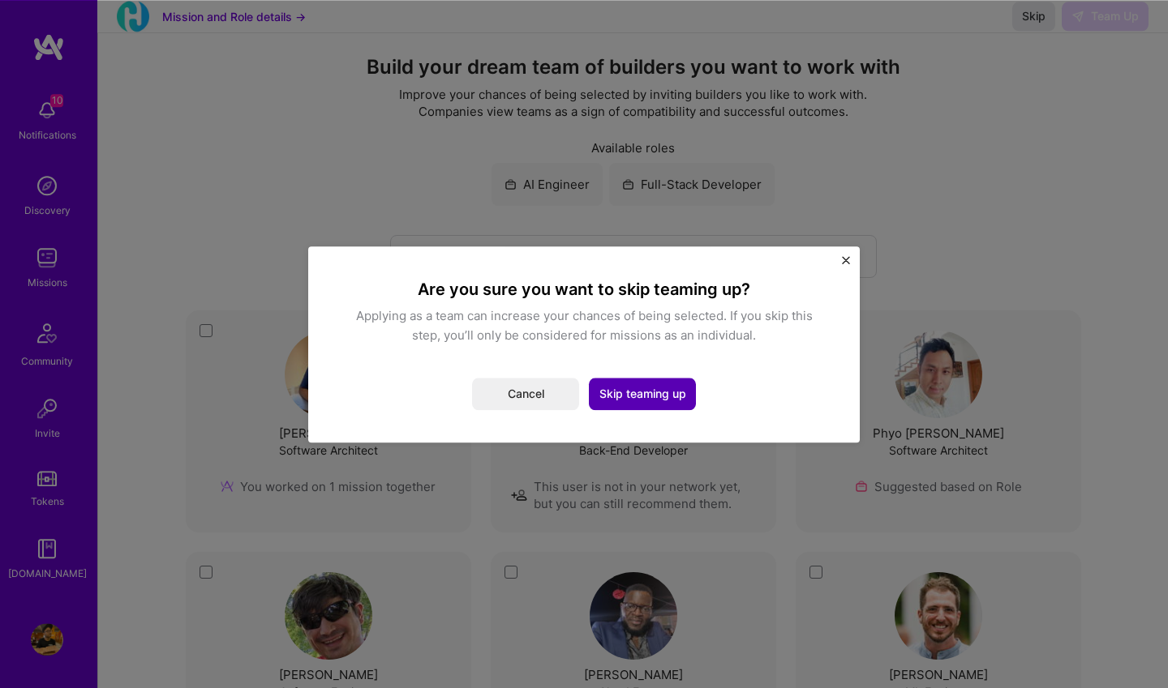
click at [628, 400] on button "Skip teaming up" at bounding box center [642, 394] width 107 height 32
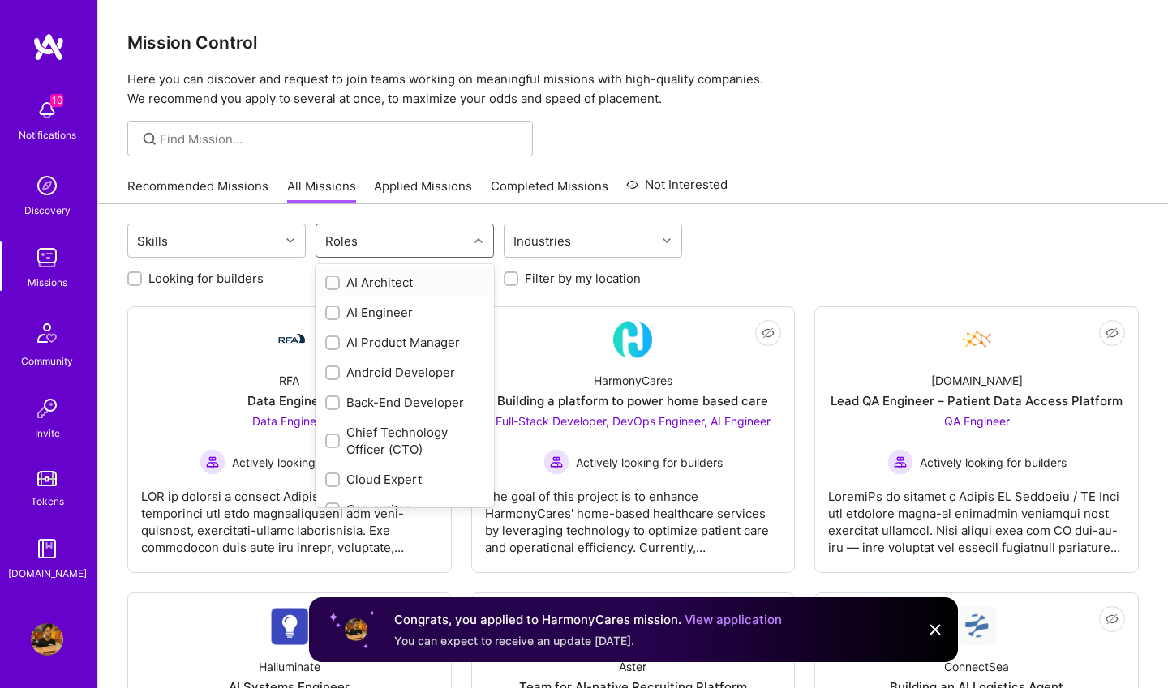
click at [449, 242] on div "Roles" at bounding box center [392, 241] width 152 height 32
click at [336, 402] on input "checkbox" at bounding box center [333, 405] width 11 height 11
checkbox input "true"
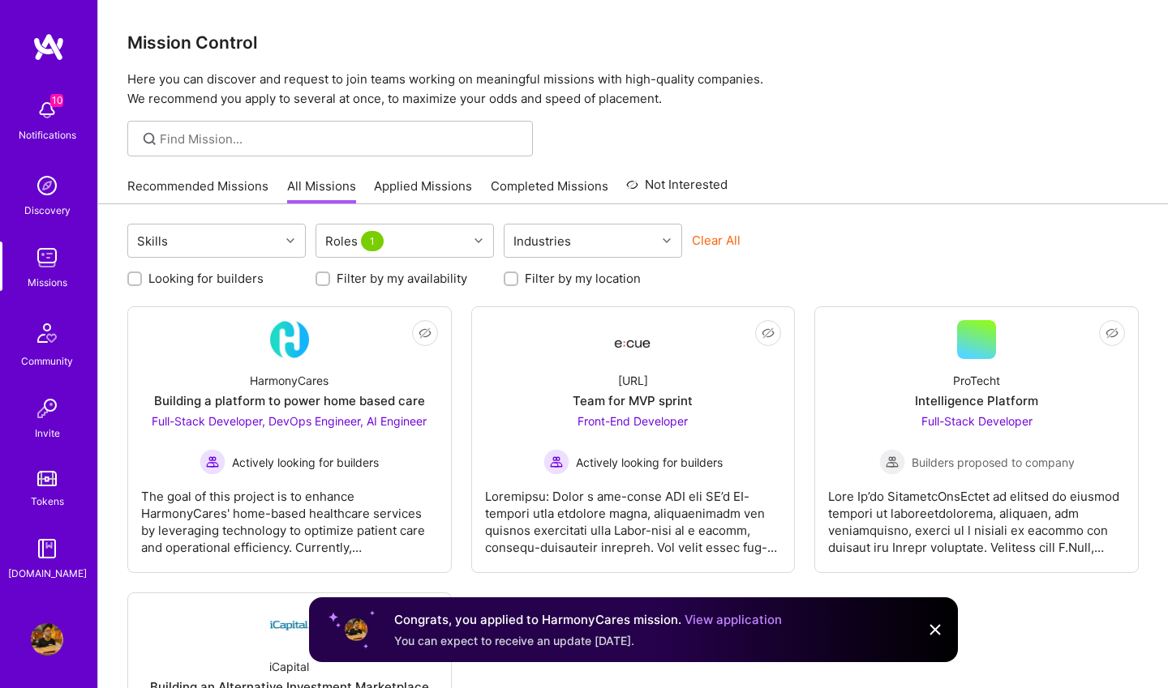
click at [805, 253] on div "Clear All" at bounding box center [781, 247] width 178 height 30
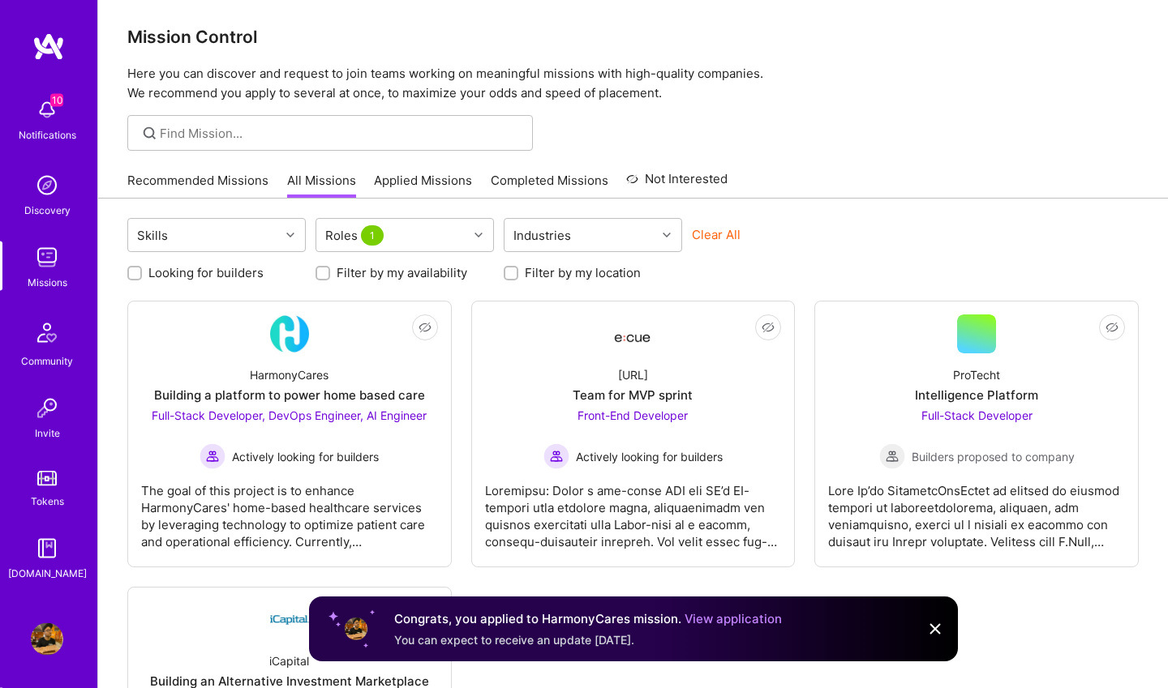
scroll to position [5, 0]
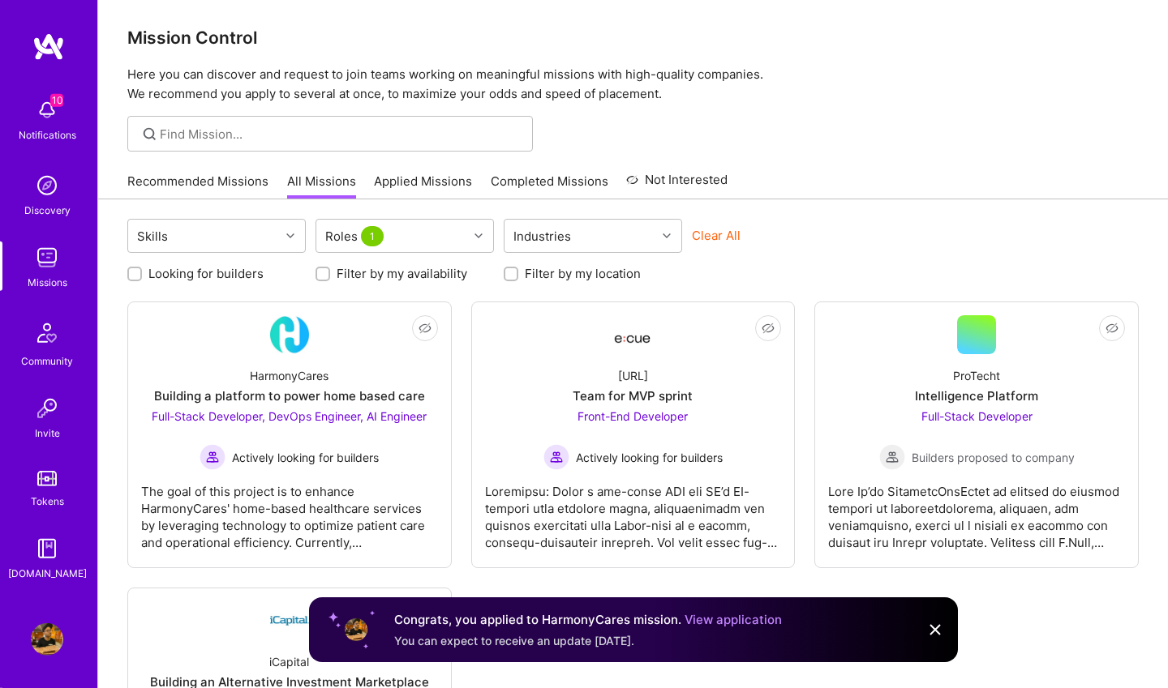
click at [57, 277] on div "Missions" at bounding box center [48, 282] width 40 height 17
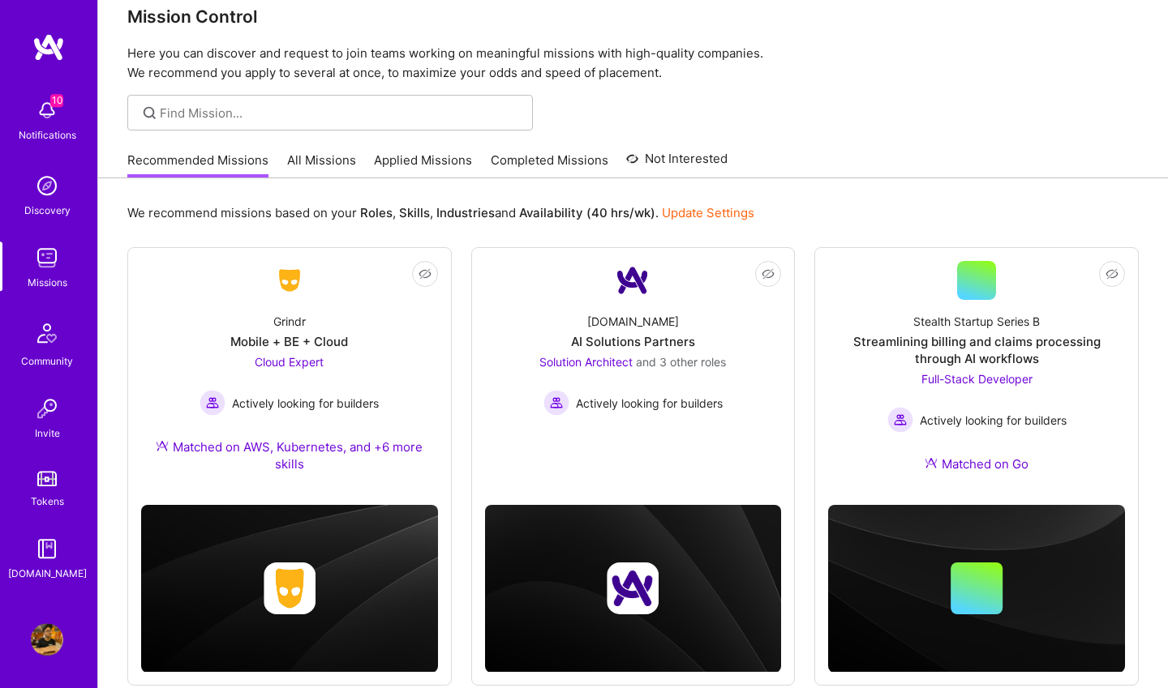
scroll to position [19, 0]
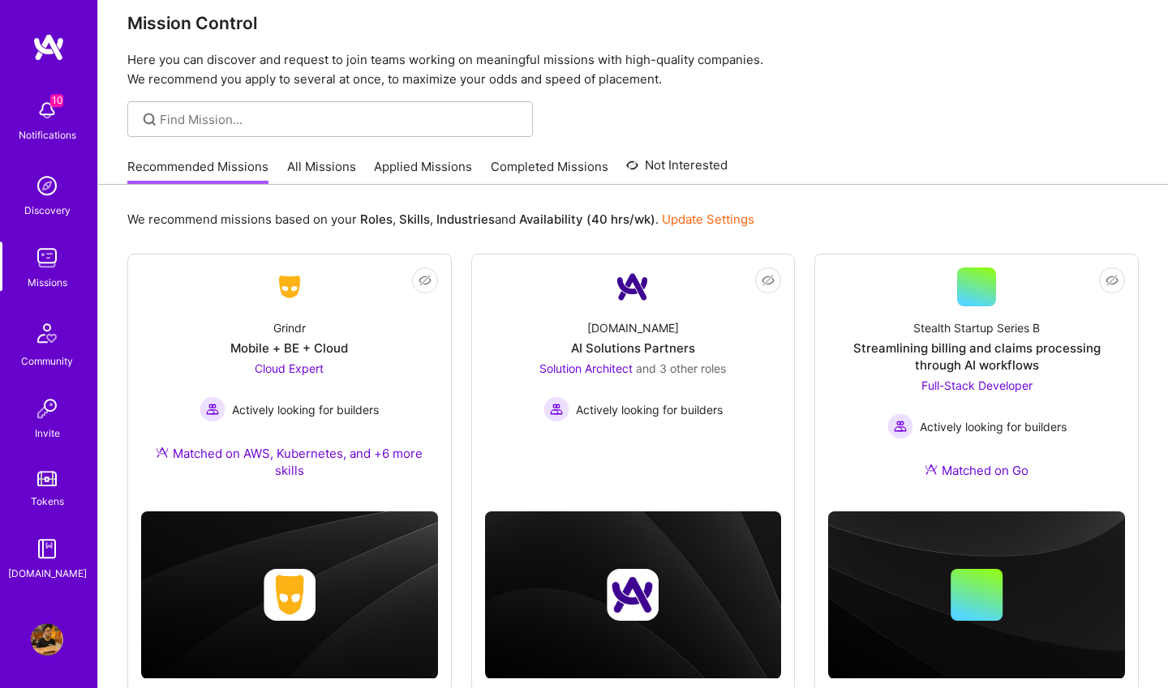
click at [324, 167] on link "All Missions" at bounding box center [321, 171] width 69 height 27
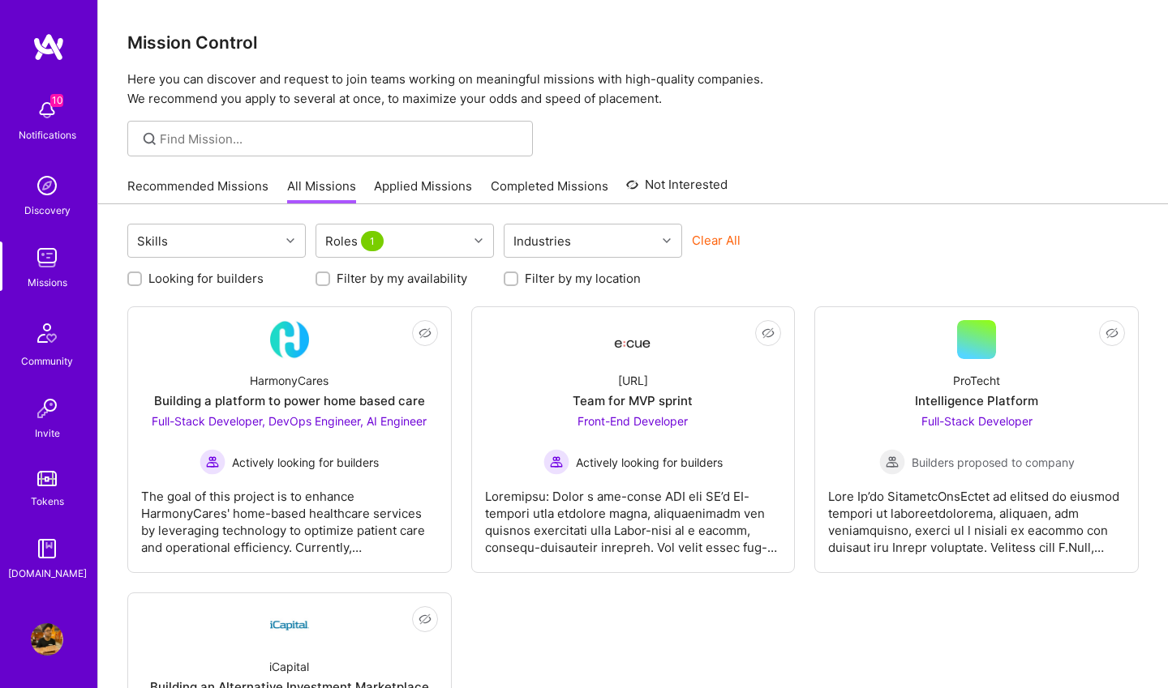
click at [399, 266] on div "Looking for builders Filter by my availability Filter by my location" at bounding box center [632, 274] width 1011 height 25
click at [398, 249] on div "Roles 1" at bounding box center [392, 241] width 152 height 32
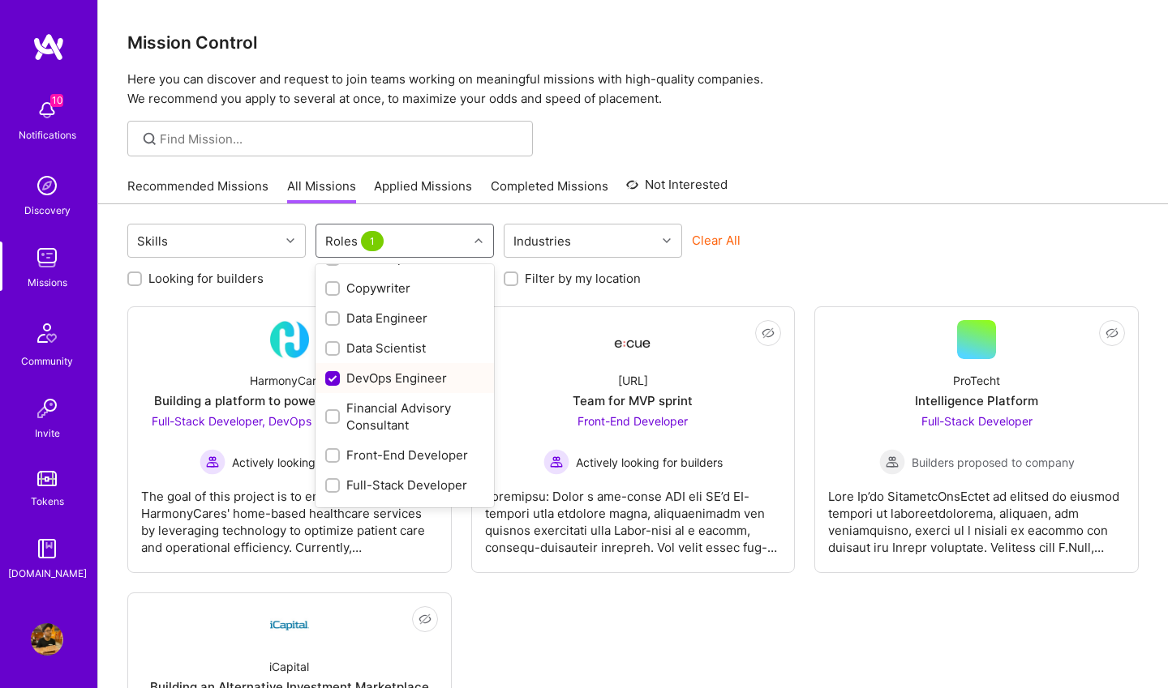
scroll to position [225, 0]
click at [334, 377] on input "checkbox" at bounding box center [334, 376] width 15 height 15
checkbox input "false"
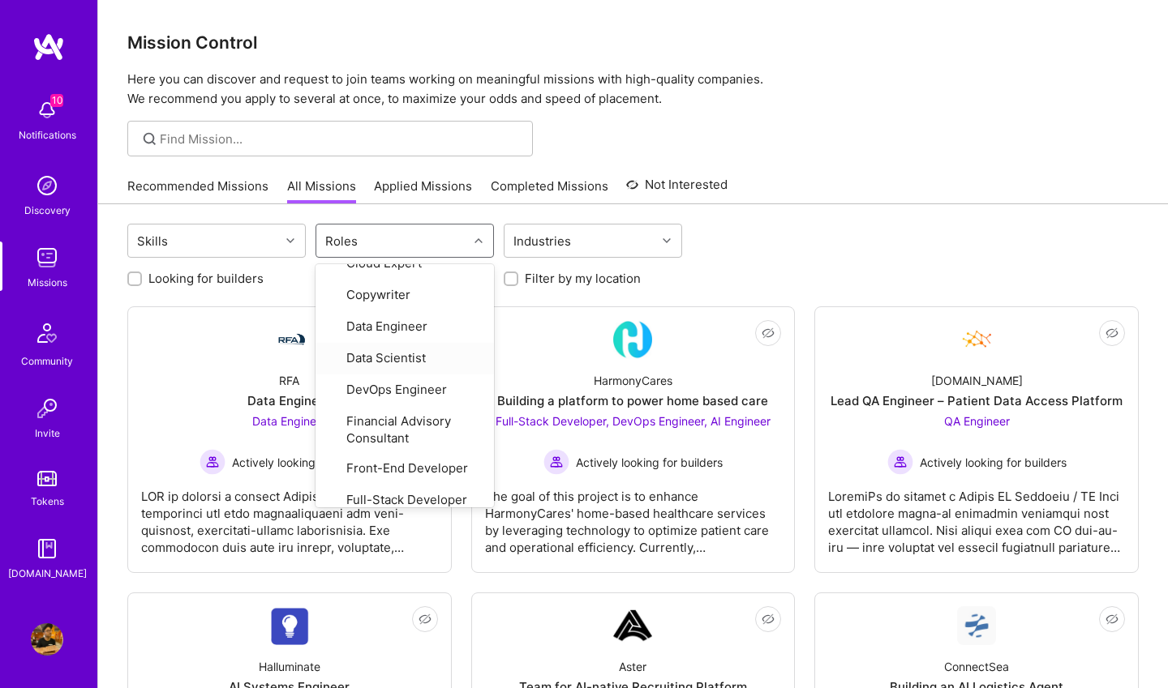
click at [999, 143] on div at bounding box center [632, 139] width 1069 height 36
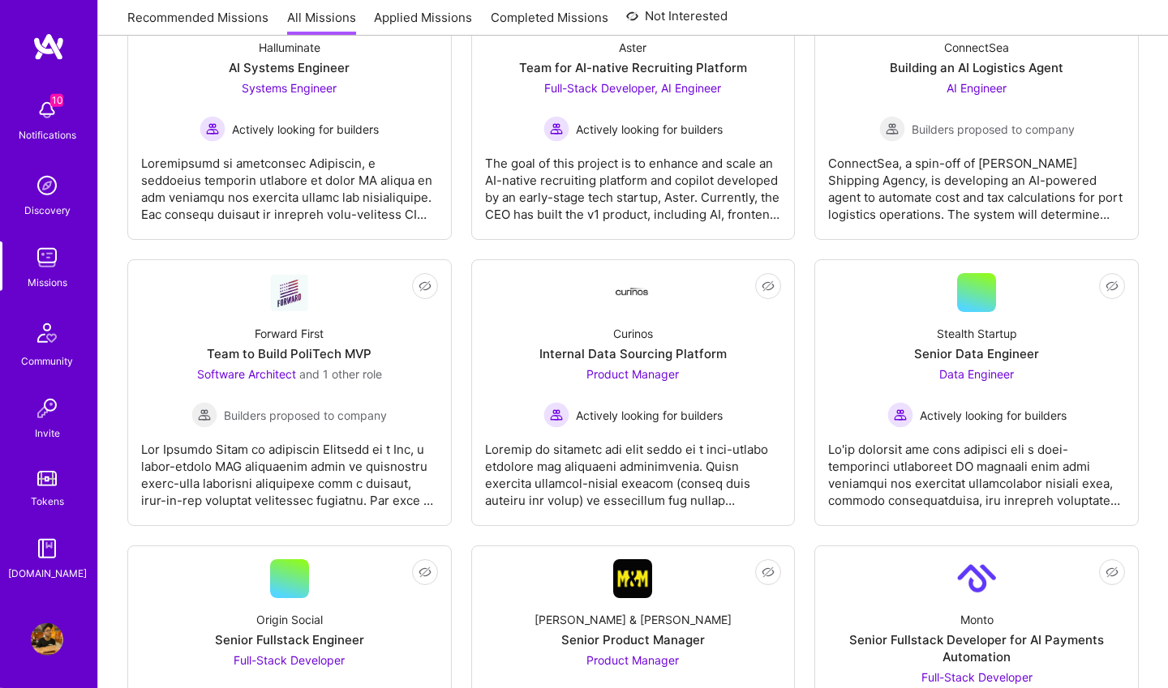
scroll to position [0, 0]
